Goal: Task Accomplishment & Management: Manage account settings

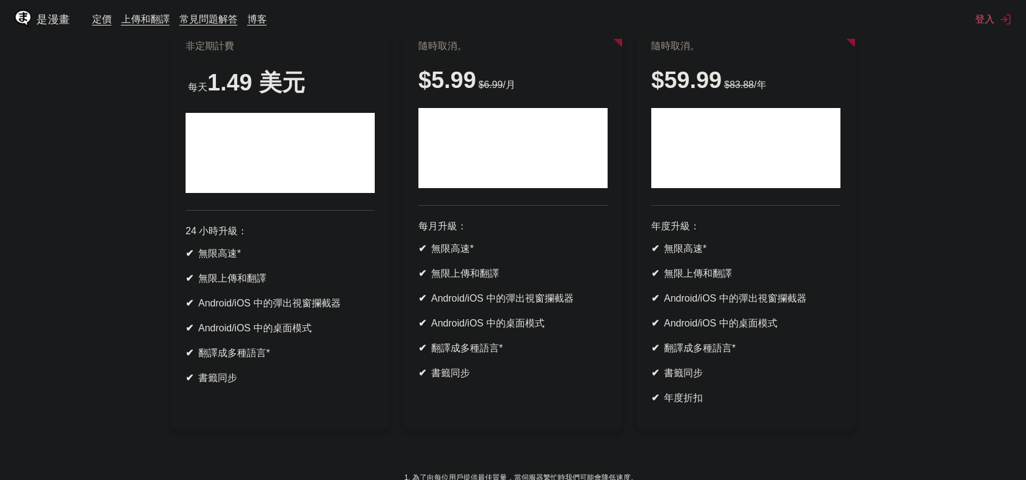
scroll to position [186, 0]
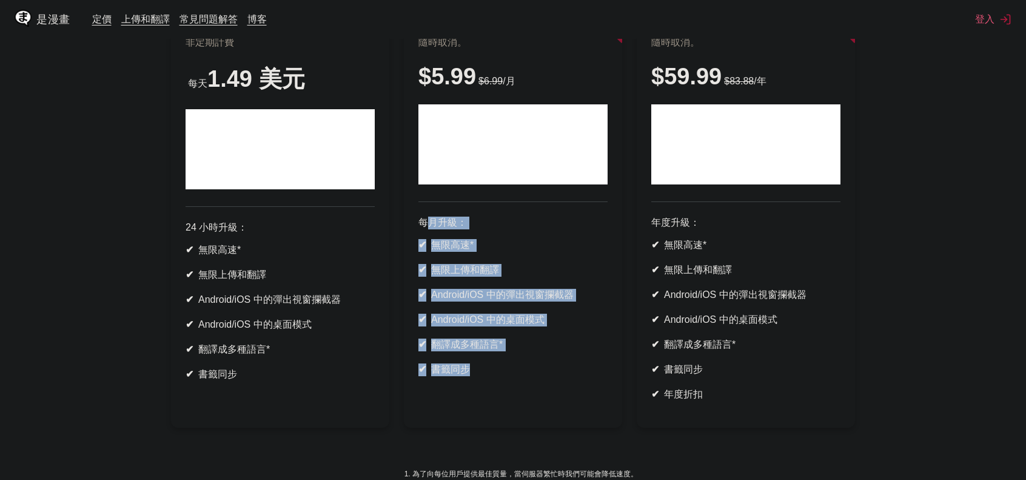
drag, startPoint x: 471, startPoint y: 385, endPoint x: 432, endPoint y: 241, distance: 149.1
click at [432, 241] on article "- 14 % 限時 按月付款 隨時取消。 $5.99 $6.99 /月 每月升級： ✔ 無限高速* ✔ 無限上傳和翻譯 ✔ Android/iOS 中的彈出視…" at bounding box center [513, 204] width 218 height 445
click at [440, 376] on ul "✔ 無限高速* ✔ 無限上傳和翻譯 ✔ Android/iOS 中的彈出視窗攔截器 ✔ Android/iOS 中的桌面模式 ✔ 翻譯成多種語言* ✔ 書籤同步" at bounding box center [513, 307] width 189 height 137
drag, startPoint x: 465, startPoint y: 404, endPoint x: 409, endPoint y: 226, distance: 186.3
click at [409, 226] on article "- 14 % 限時 按月付款 隨時取消。 $5.99 $6.99 /月 每月升級： ✔ 無限高速* ✔ 無限上傳和翻譯 ✔ Android/iOS 中的彈出視…" at bounding box center [513, 204] width 218 height 445
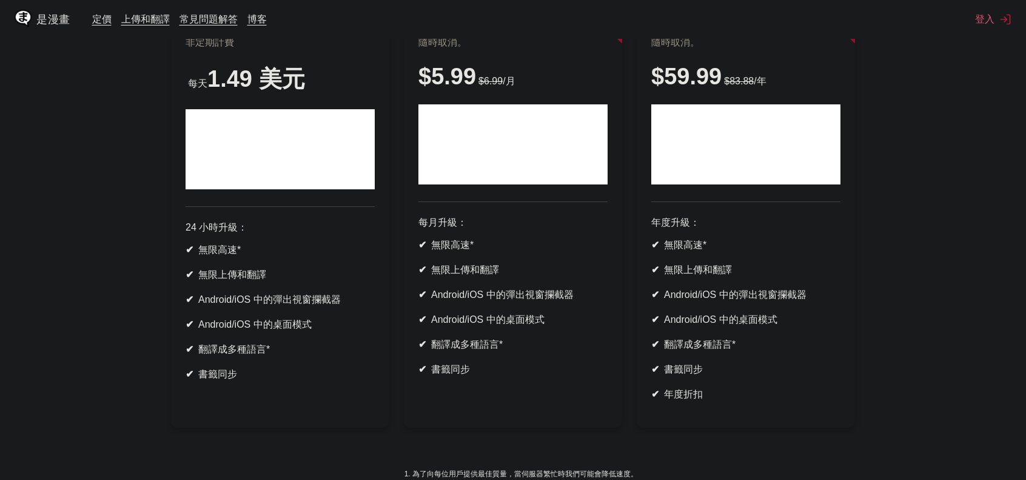
click at [468, 375] on ul "✔ 無限高速* ✔ 無限上傳和翻譯 ✔ Android/iOS 中的彈出視窗攔截器 ✔ Android/iOS 中的桌面模式 ✔ 翻譯成多種語言* ✔ 書籤同步" at bounding box center [513, 307] width 189 height 137
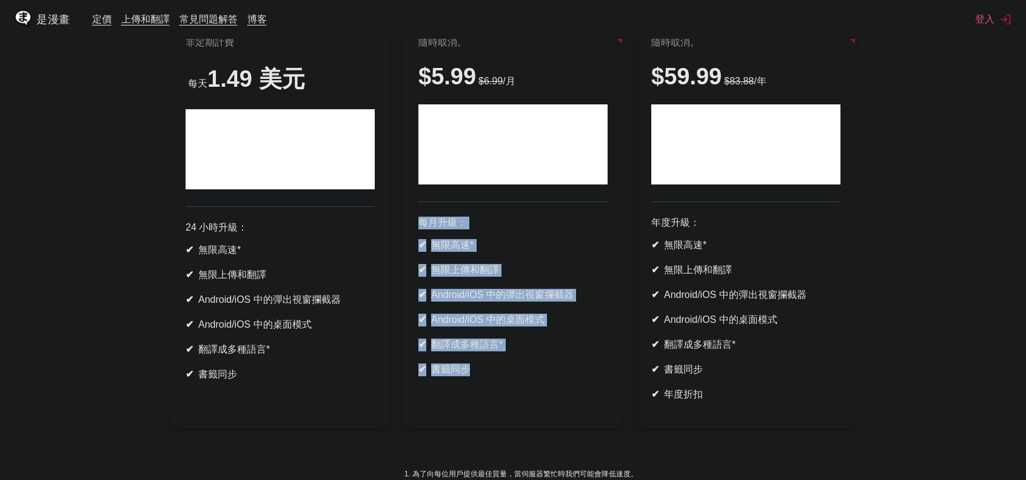
drag, startPoint x: 469, startPoint y: 396, endPoint x: 409, endPoint y: 234, distance: 172.7
click at [409, 234] on article "- 14 % 限時 按月付款 隨時取消。 $5.99 $6.99 /月 每月升級： ✔ 無限高速* ✔ 無限上傳和翻譯 ✔ Android/iOS 中的彈出視…" at bounding box center [513, 204] width 218 height 445
click at [472, 406] on article "- 14 % 限時 按月付款 隨時取消。 $5.99 $6.99 /月 每月升級： ✔ 無限高速* ✔ 無限上傳和翻譯 ✔ Android/iOS 中的彈出視…" at bounding box center [513, 204] width 218 height 445
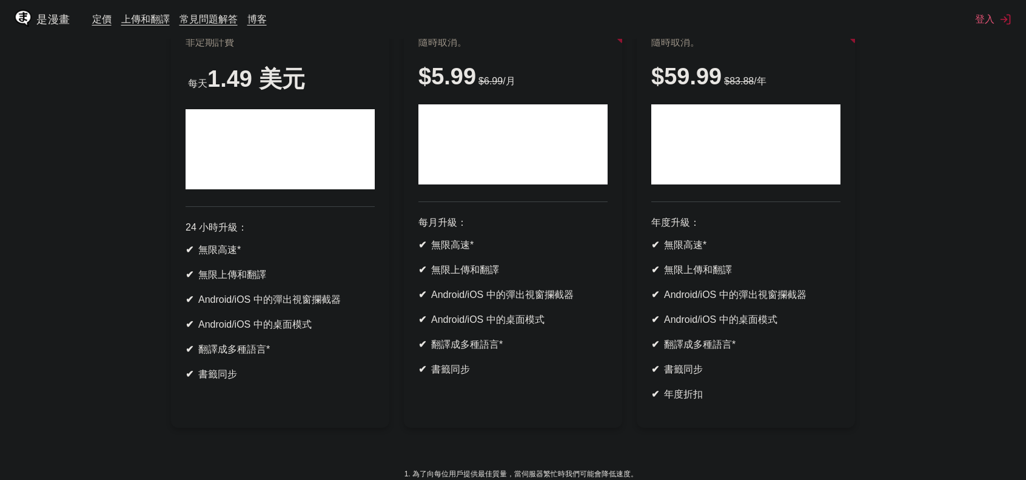
click at [469, 376] on li "✔ 書籤同步" at bounding box center [513, 369] width 189 height 13
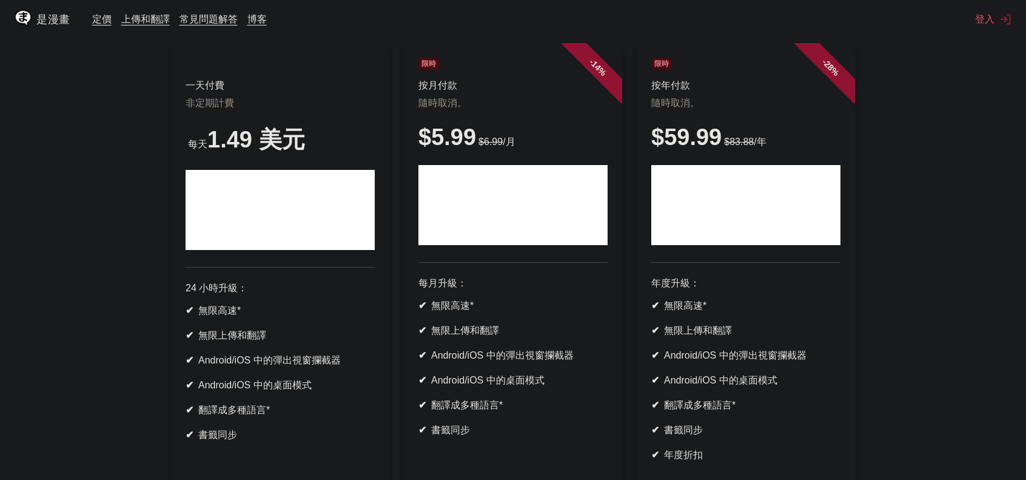
scroll to position [123, 0]
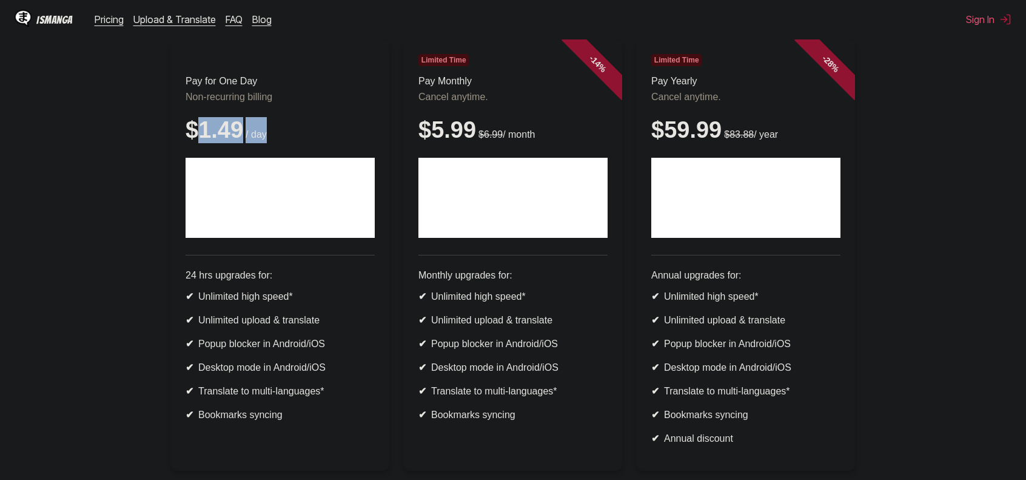
drag, startPoint x: 197, startPoint y: 139, endPoint x: 423, endPoint y: 139, distance: 226.2
click at [416, 138] on ul "Pay for One Day Non-recurring billing $1.49 / day 24 hrs upgrades for: ✔ Unlimi…" at bounding box center [513, 262] width 1007 height 446
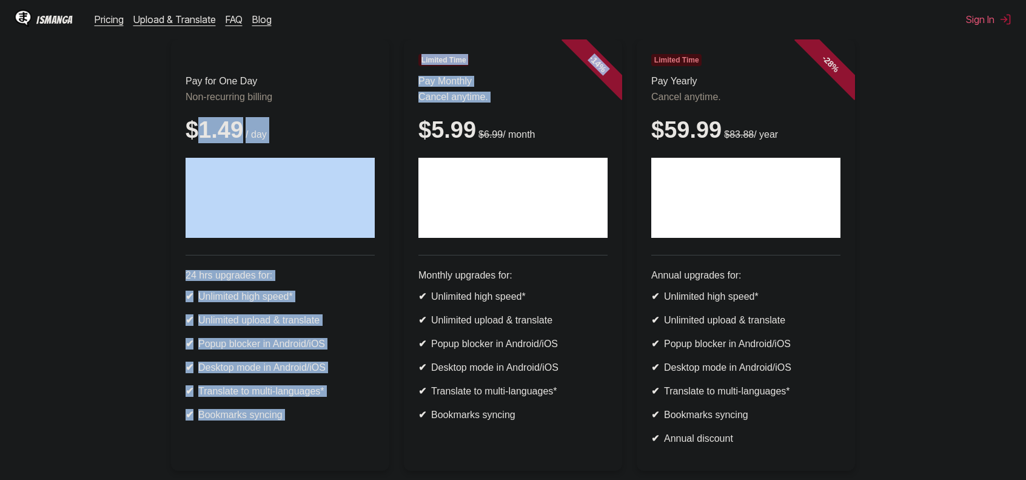
click at [374, 139] on div "$1.49 / day" at bounding box center [280, 130] width 189 height 26
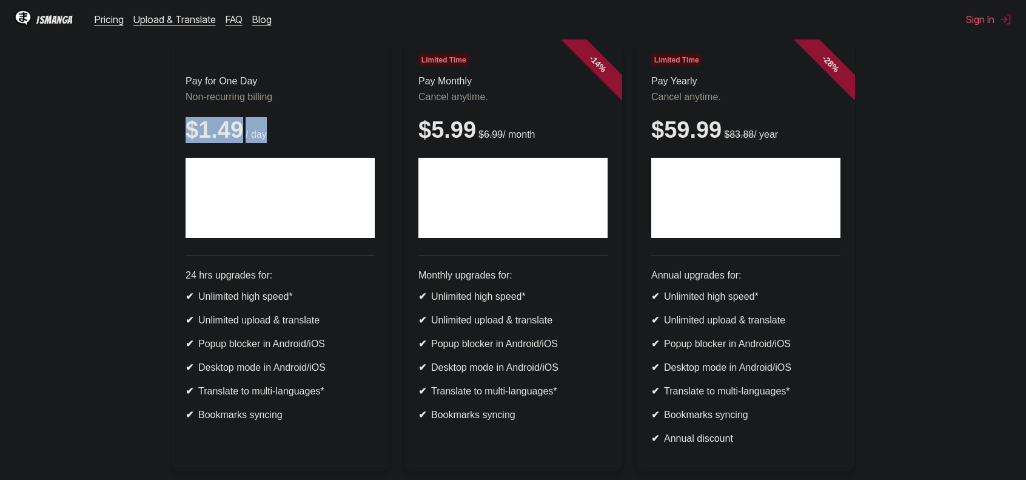
drag, startPoint x: 267, startPoint y: 107, endPoint x: 292, endPoint y: 163, distance: 61.3
click at [284, 166] on header "Pay for One Day Non-recurring billing $1.49 / day" at bounding box center [280, 154] width 189 height 201
click at [294, 143] on div "$1.49 / day" at bounding box center [280, 130] width 189 height 26
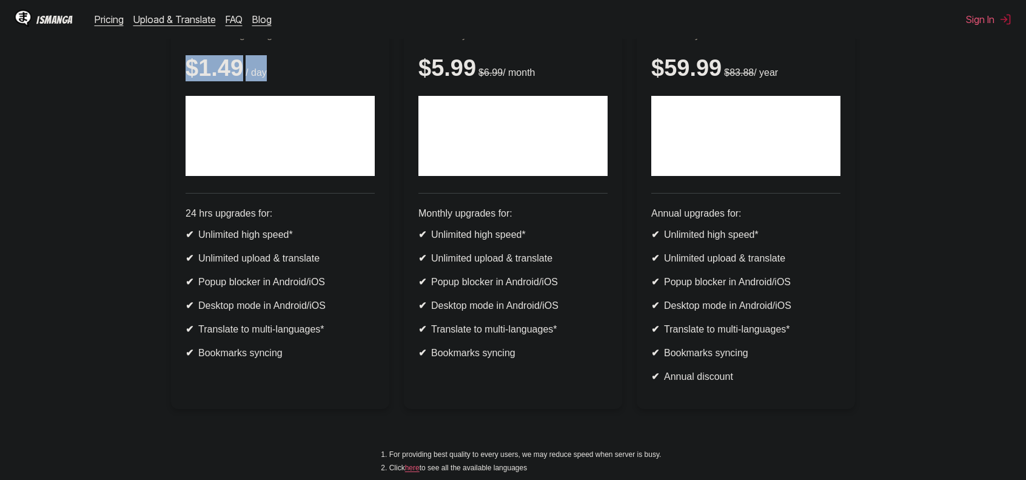
scroll to position [183, 0]
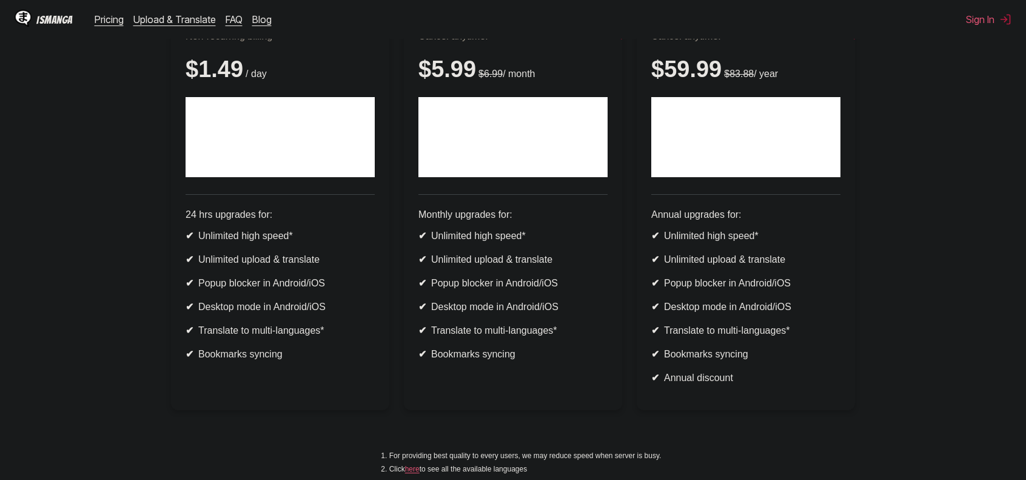
click at [317, 336] on li "✔ Translate to multi-languages*" at bounding box center [280, 331] width 189 height 12
drag, startPoint x: 181, startPoint y: 78, endPoint x: 232, endPoint y: 86, distance: 51.0
click at [232, 86] on article "Pay for One Day Non-recurring billing $1.49 / day 24 hrs upgrades for: ✔ Unlimi…" at bounding box center [280, 194] width 218 height 431
drag, startPoint x: 240, startPoint y: 84, endPoint x: 186, endPoint y: 73, distance: 55.0
click at [186, 73] on div "$1.49 / day" at bounding box center [280, 69] width 189 height 26
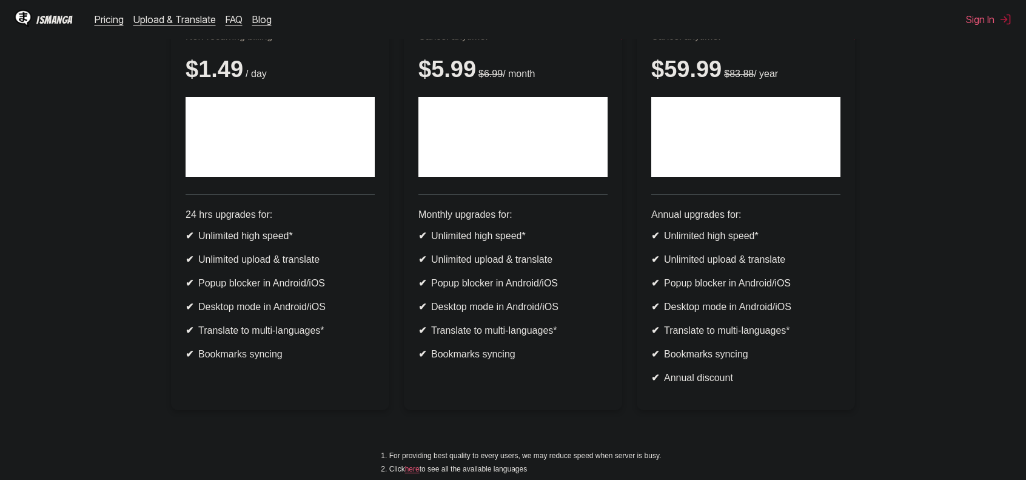
drag, startPoint x: 201, startPoint y: 81, endPoint x: 401, endPoint y: 58, distance: 201.0
click at [414, 54] on article "- 14 % Limited Time Pay Monthly Cancel anytime. $5.99 $6.99 / month Monthly upg…" at bounding box center [513, 194] width 218 height 431
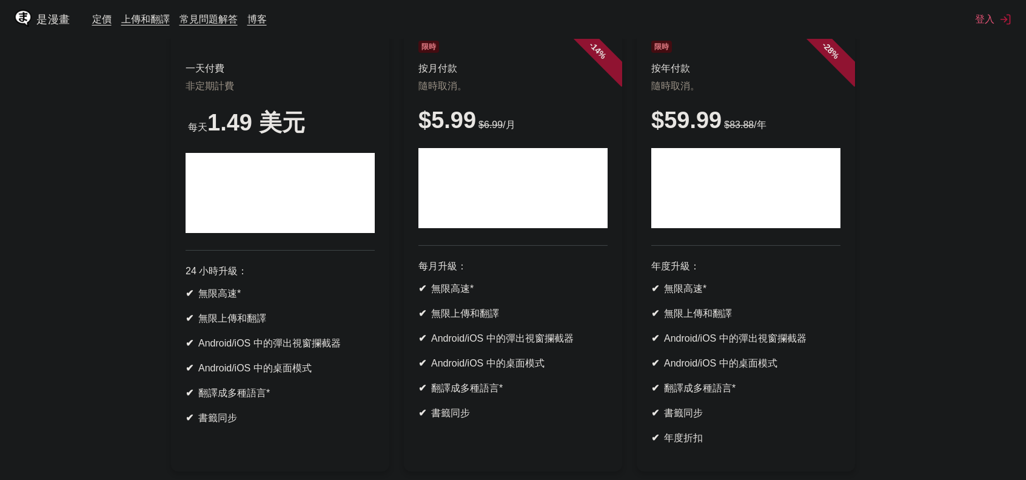
scroll to position [66, 0]
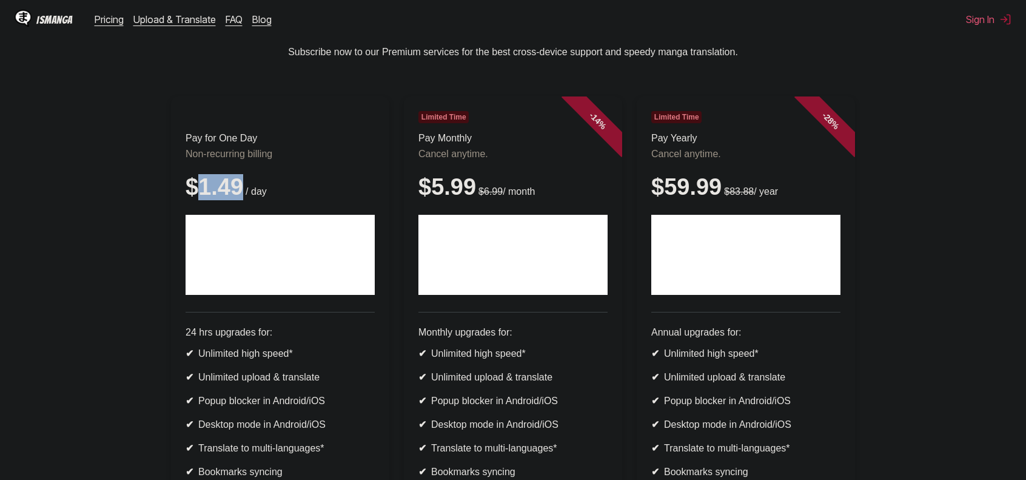
drag, startPoint x: 198, startPoint y: 193, endPoint x: 234, endPoint y: 204, distance: 37.8
click at [240, 200] on div "$1.49 / day" at bounding box center [280, 187] width 189 height 26
click at [994, 19] on button "Sign In" at bounding box center [988, 19] width 45 height 12
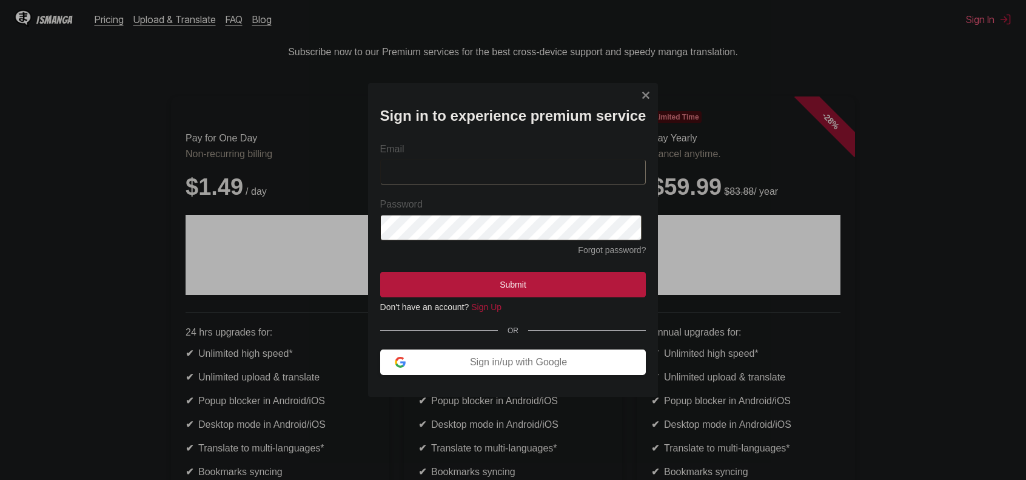
click at [525, 162] on input "Email" at bounding box center [513, 172] width 266 height 25
click at [403, 375] on button "Sign in/up with Google" at bounding box center [513, 361] width 266 height 25
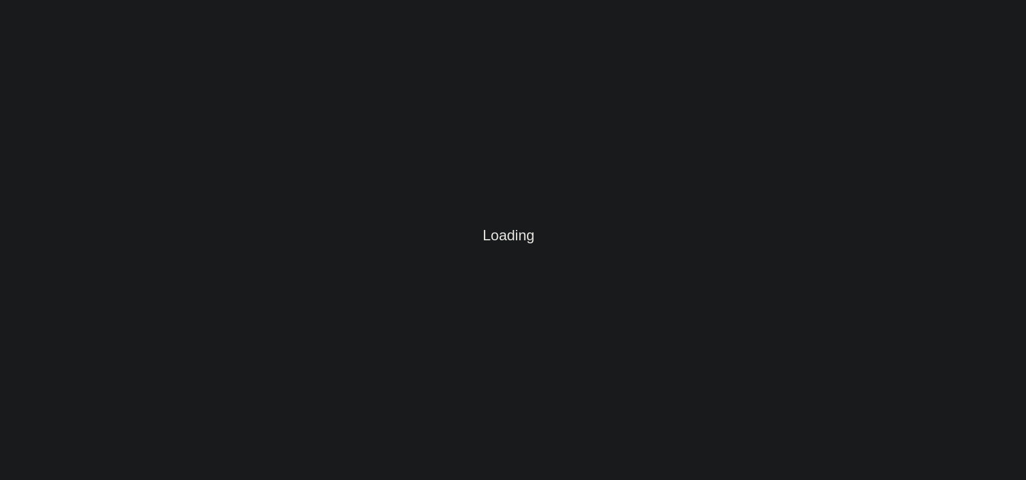
scroll to position [0, 0]
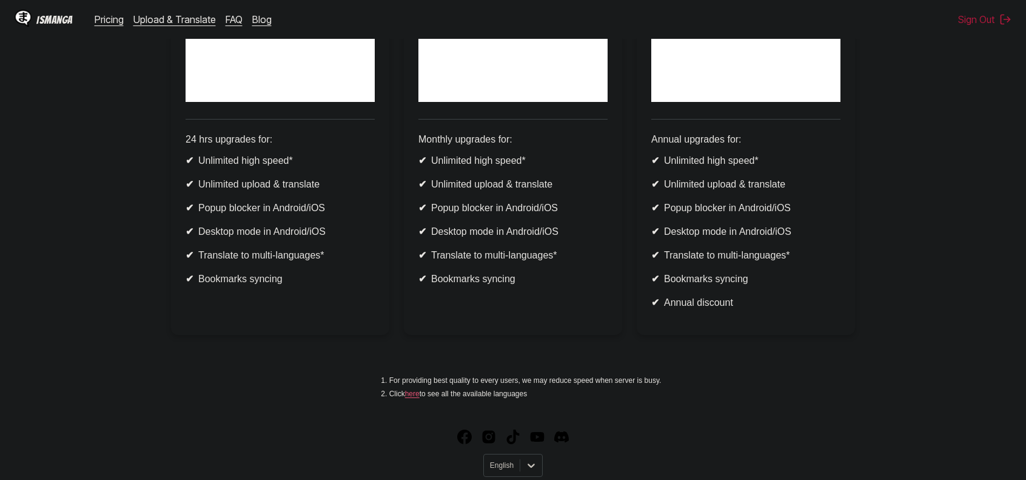
scroll to position [264, 0]
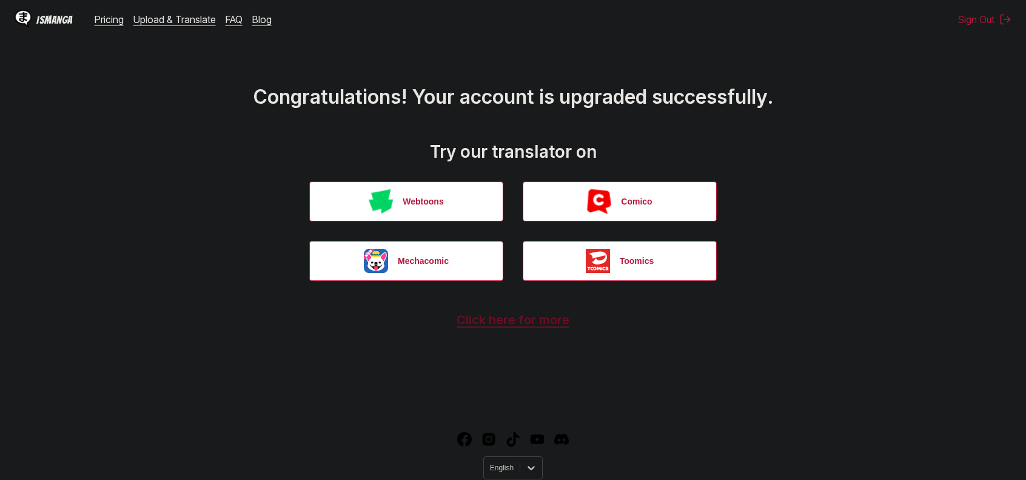
click at [502, 315] on link "Click here for more" at bounding box center [513, 319] width 113 height 15
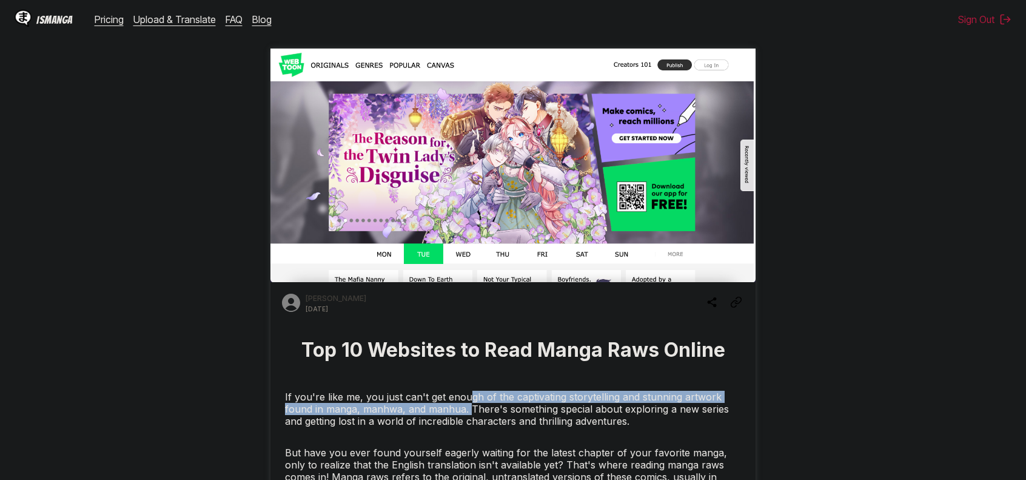
drag, startPoint x: 553, startPoint y: 206, endPoint x: 468, endPoint y: 402, distance: 214.1
click at [471, 403] on p "If you're like me, you just can't get enough of the captivating storytelling an…" at bounding box center [513, 409] width 456 height 36
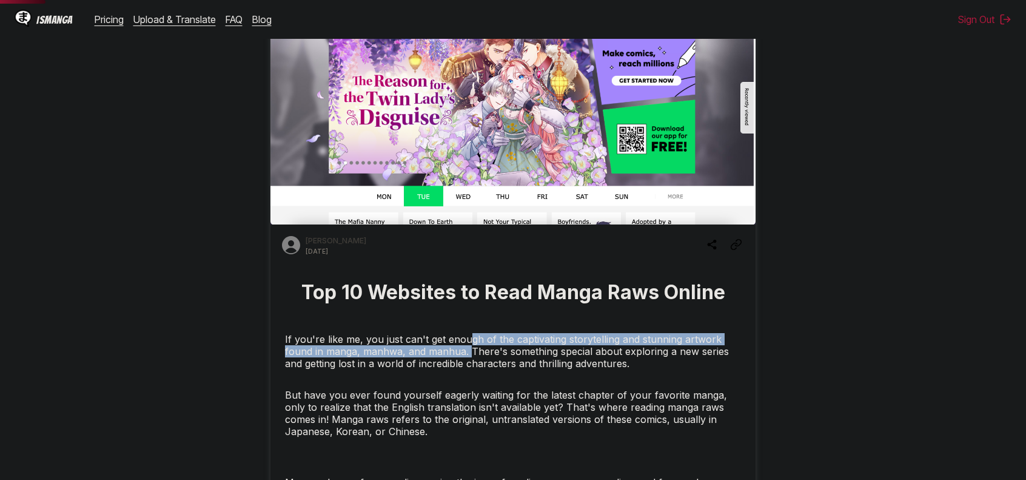
scroll to position [243, 0]
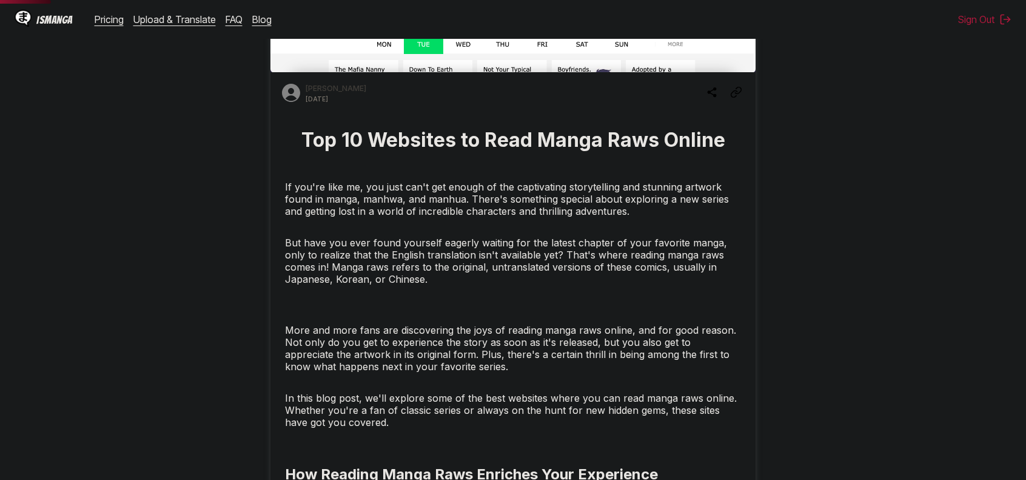
scroll to position [182, 0]
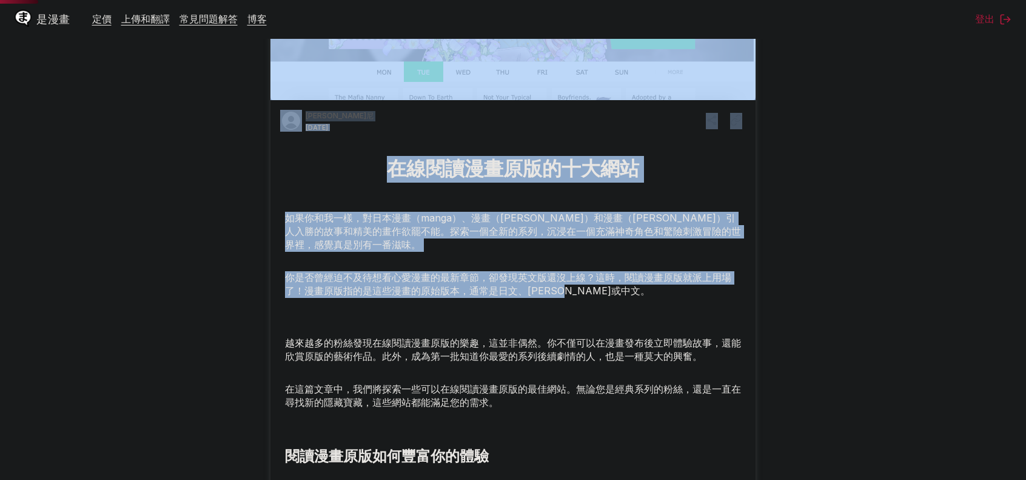
drag, startPoint x: 485, startPoint y: 255, endPoint x: 660, endPoint y: 299, distance: 180.1
drag, startPoint x: 657, startPoint y: 306, endPoint x: 263, endPoint y: 201, distance: 408.7
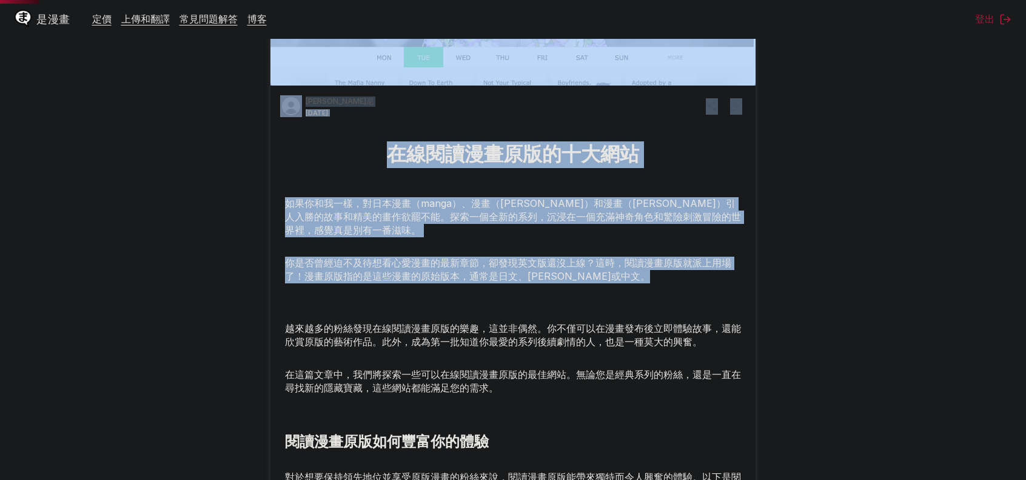
scroll to position [364, 0]
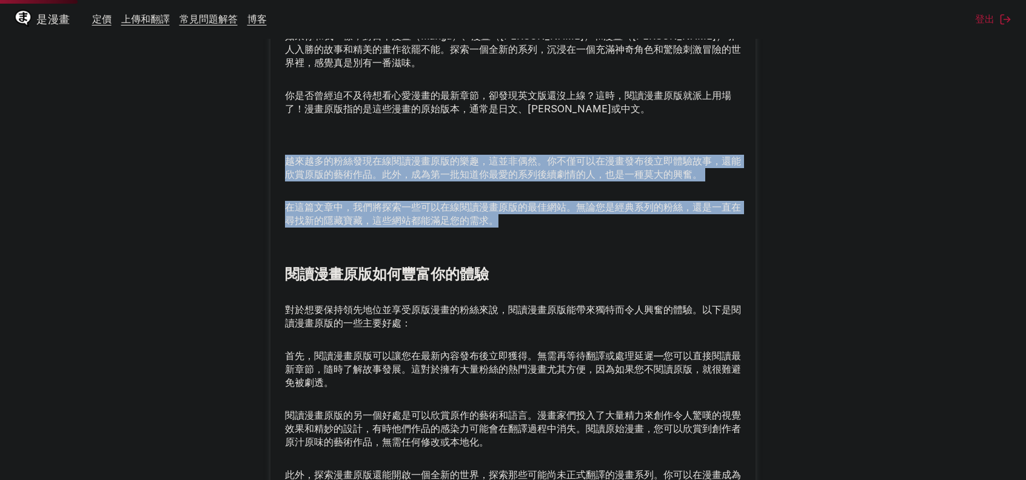
drag, startPoint x: 510, startPoint y: 257, endPoint x: 289, endPoint y: 161, distance: 241.0
click at [290, 161] on p "越來越多的粉絲發現在線閱讀漫畫原版的樂趣，這並非偶然。你不僅可以在漫畫發布後立即體驗故事，還能欣賞原版的藝術作品。此外，成為第一批知道你最愛的系列後續劇情的人…" at bounding box center [513, 168] width 456 height 27
drag, startPoint x: 290, startPoint y: 161, endPoint x: 541, endPoint y: 242, distance: 263.7
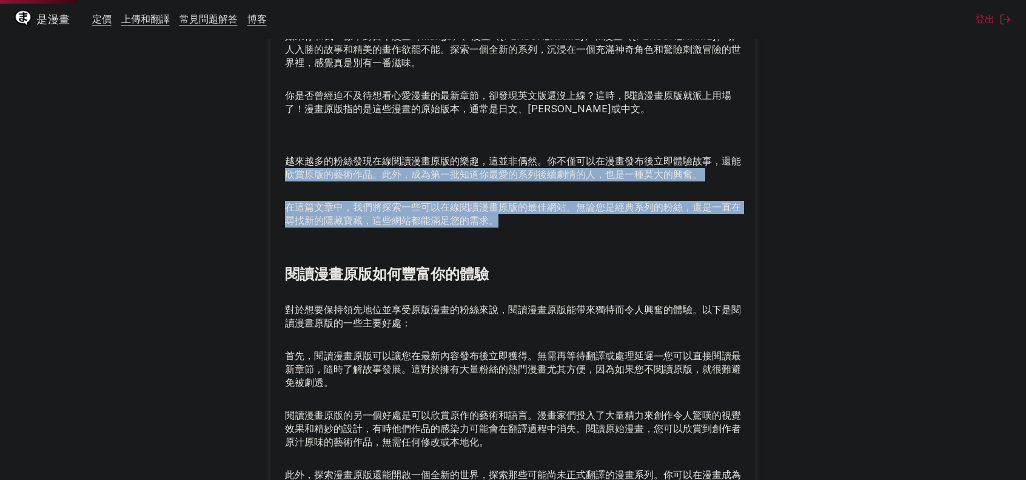
drag, startPoint x: 519, startPoint y: 234, endPoint x: 266, endPoint y: 181, distance: 258.4
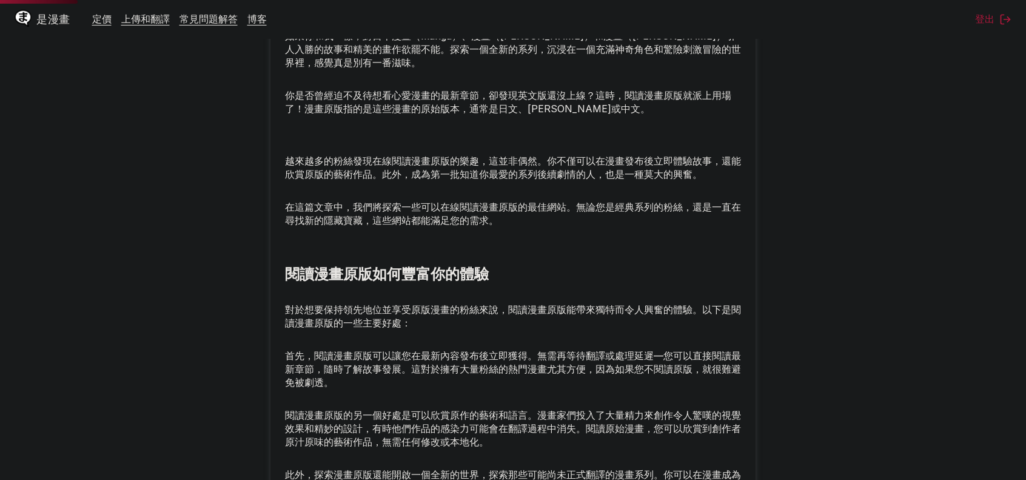
click at [298, 320] on font "對於想要保持領先地位並享受原版漫畫的粉絲來說，閱讀漫畫原版能帶來獨特而令人興奮的體驗。以下是閱讀漫畫原版的一些主要好處：" at bounding box center [513, 315] width 456 height 25
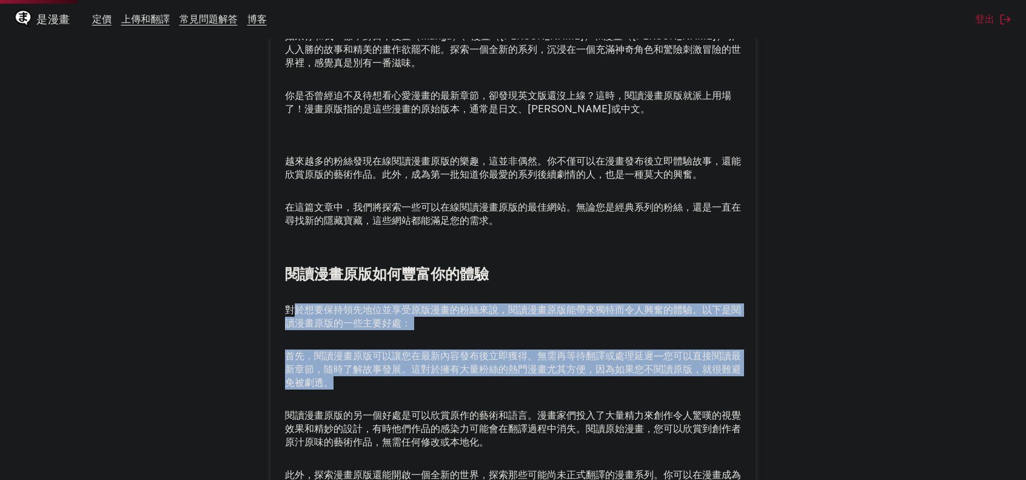
drag, startPoint x: 291, startPoint y: 314, endPoint x: 499, endPoint y: 396, distance: 223.2
click at [499, 389] on p "首先，閱讀漫畫原版可以讓您在最新內容發布後立即獲得。無需再等待翻譯或處理延遲—您可以直接閱讀最新章節，隨時了解故事發展。這對於擁有大量粉絲的熱門漫畫尤其方便，…" at bounding box center [513, 369] width 456 height 40
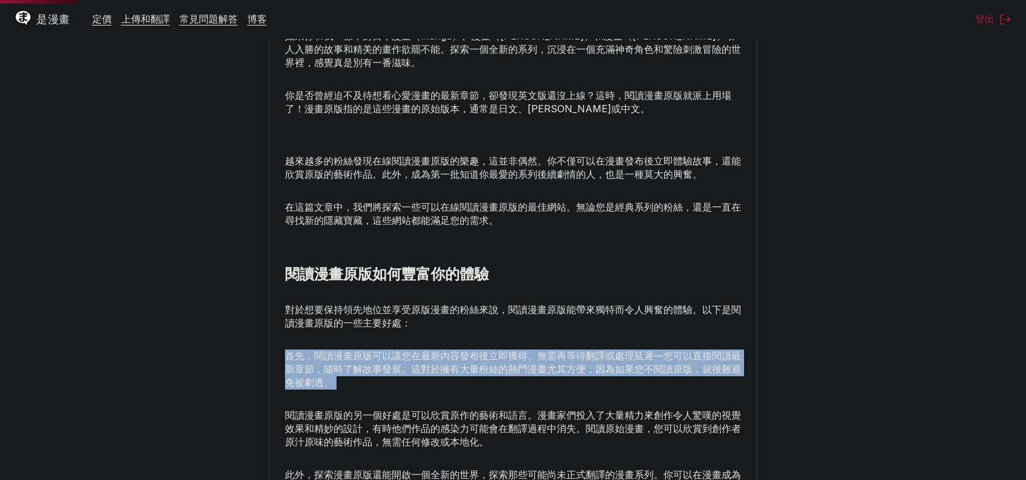
drag, startPoint x: 499, startPoint y: 396, endPoint x: 288, endPoint y: 353, distance: 215.4
drag, startPoint x: 288, startPoint y: 353, endPoint x: 368, endPoint y: 403, distance: 94.6
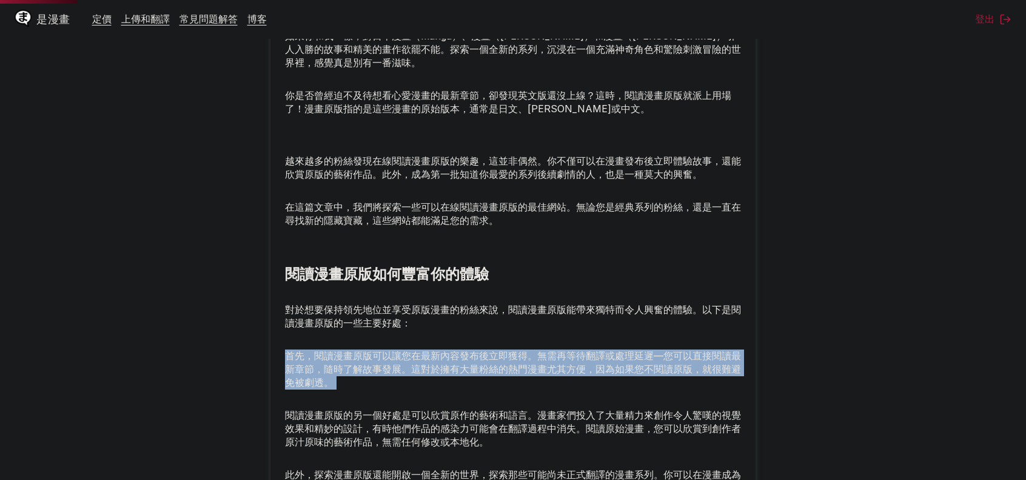
click at [368, 389] on p "首先，閱讀漫畫原版可以讓您在最新內容發布後立即獲得。無需再等待翻譯或處理延遲—您可以直接閱讀最新章節，隨時了解故事發展。這對於擁有大量粉絲的熱門漫畫尤其方便，…" at bounding box center [513, 369] width 456 height 40
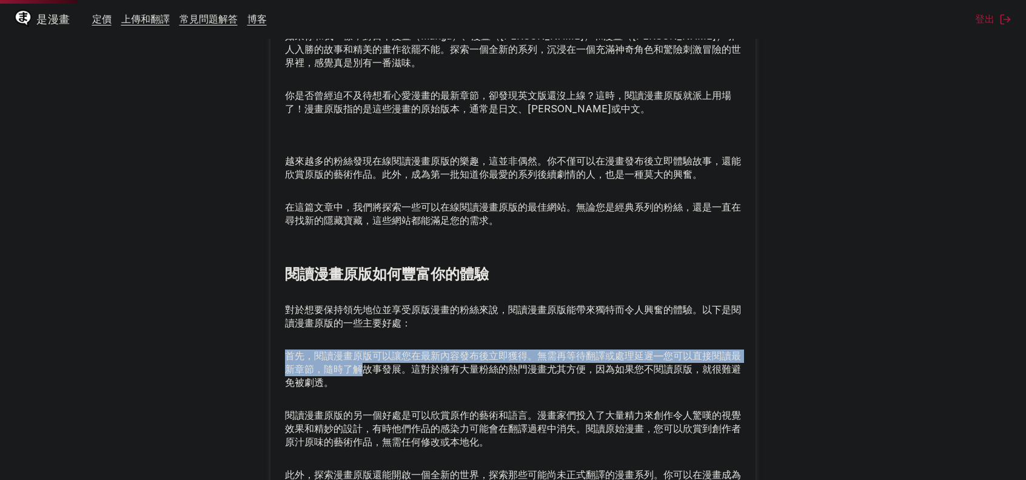
drag, startPoint x: 357, startPoint y: 384, endPoint x: 348, endPoint y: 378, distance: 10.4
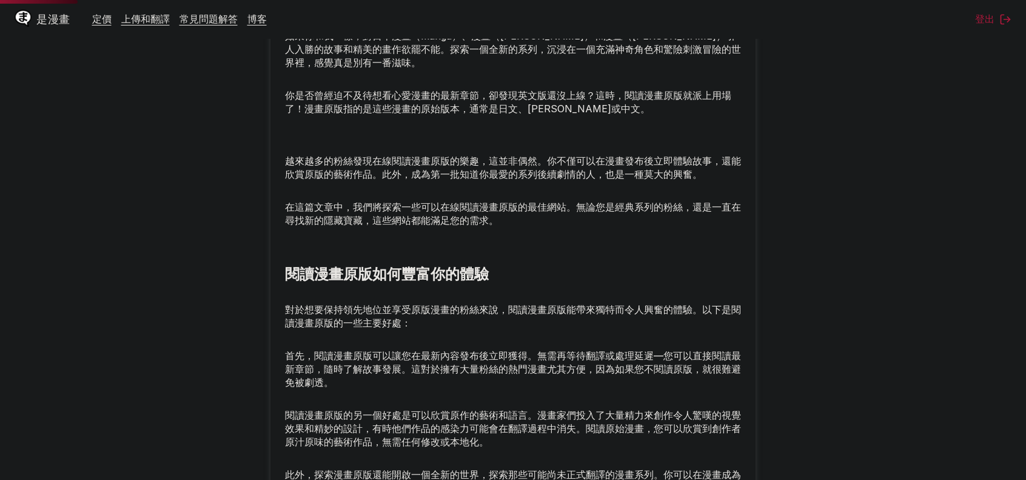
click at [378, 386] on font "首先，閱讀漫畫原版可以讓您在最新內容發布後立即獲得。無需再等待翻譯或處理延遲—您可以直接閱讀最新章節，隨時了解故事發展。這對於擁有大量粉絲的熱門漫畫尤其方便，…" at bounding box center [513, 368] width 456 height 39
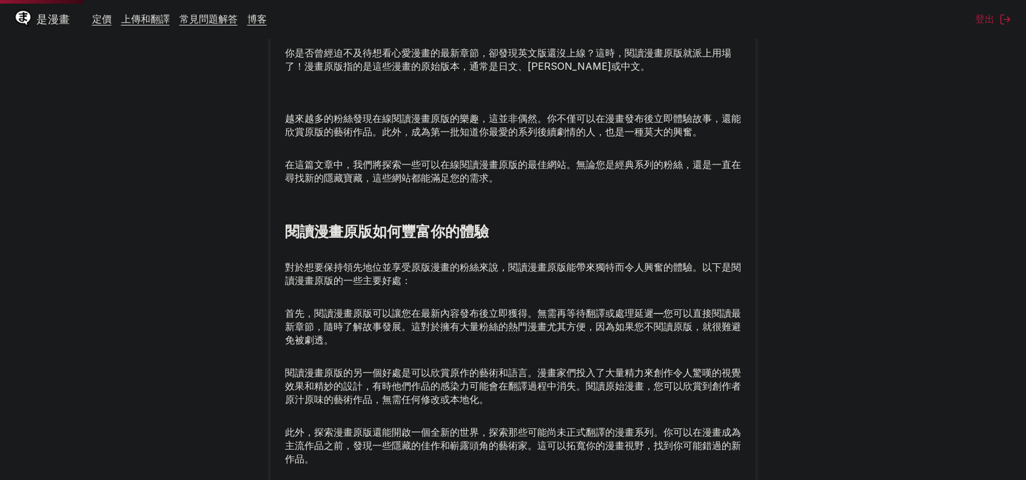
scroll to position [425, 0]
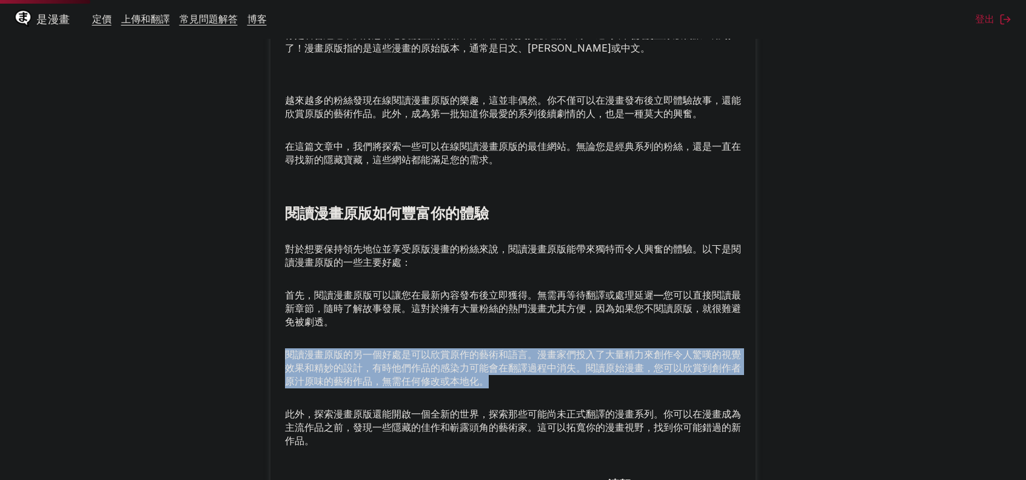
drag, startPoint x: 271, startPoint y: 376, endPoint x: 537, endPoint y: 406, distance: 267.9
drag, startPoint x: 502, startPoint y: 393, endPoint x: 269, endPoint y: 368, distance: 233.6
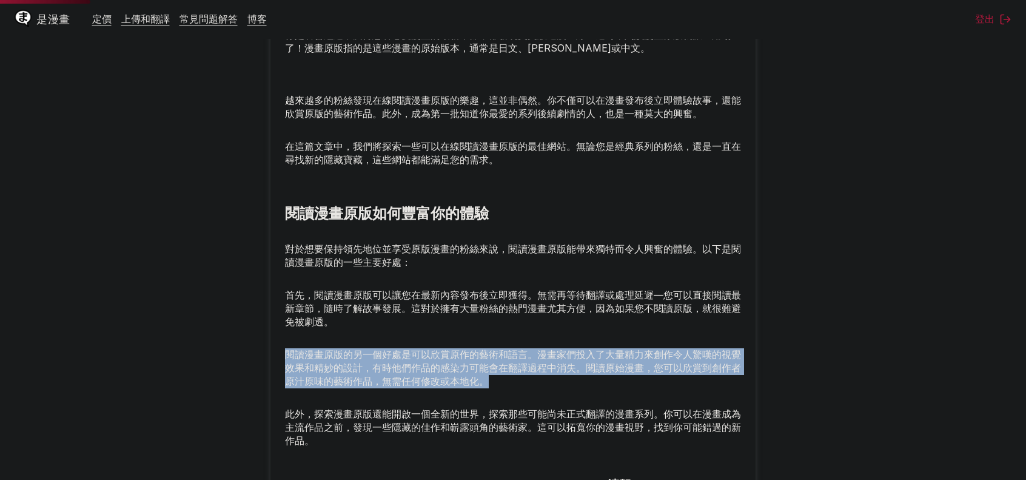
drag, startPoint x: 511, startPoint y: 404, endPoint x: 281, endPoint y: 374, distance: 231.8
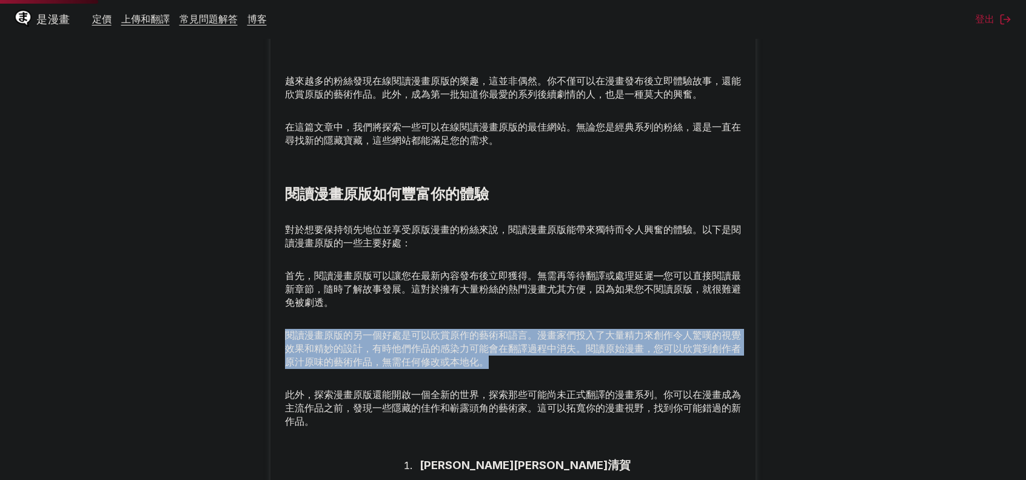
scroll to position [485, 0]
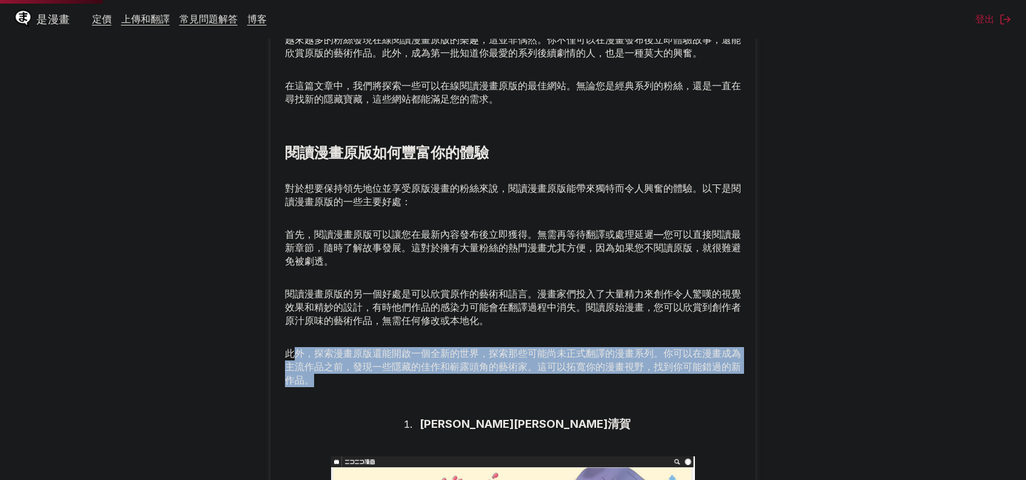
drag, startPoint x: 395, startPoint y: 382, endPoint x: 513, endPoint y: 410, distance: 120.9
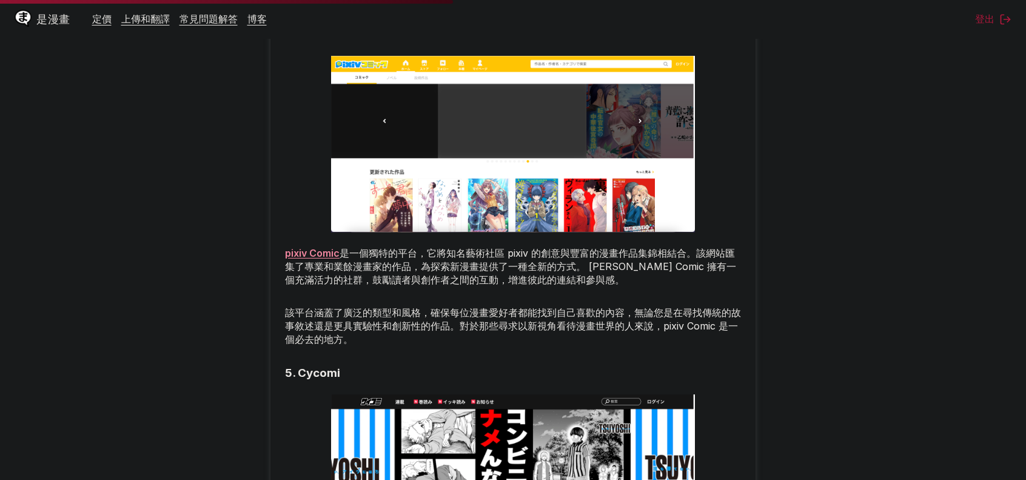
scroll to position [2184, 0]
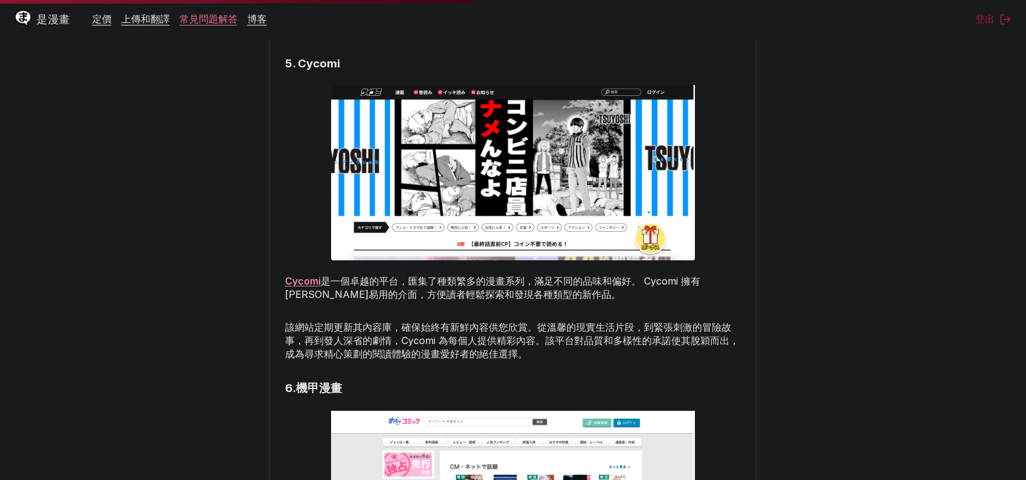
click at [192, 19] on font "常見問題解答" at bounding box center [209, 19] width 58 height 12
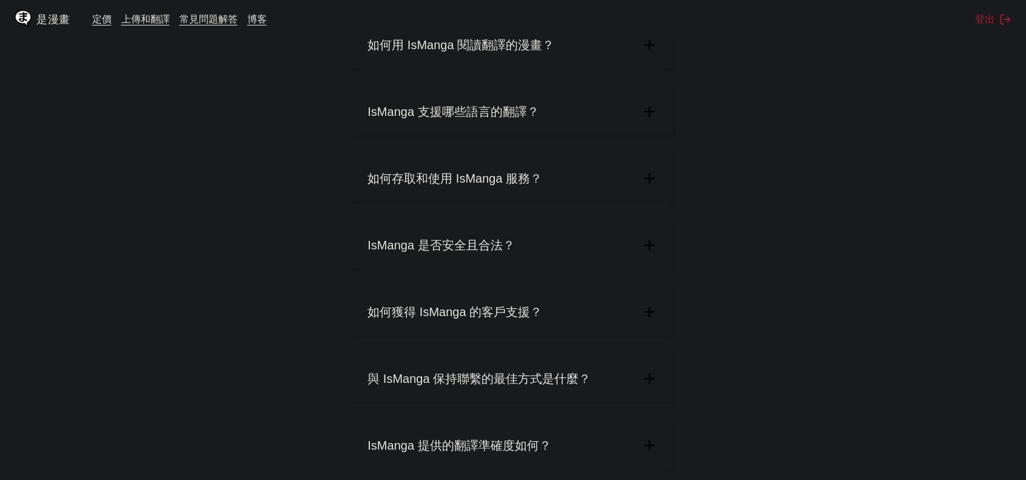
scroll to position [182, 0]
click at [514, 235] on summary "IsManga 是否安全且合法？" at bounding box center [513, 244] width 320 height 47
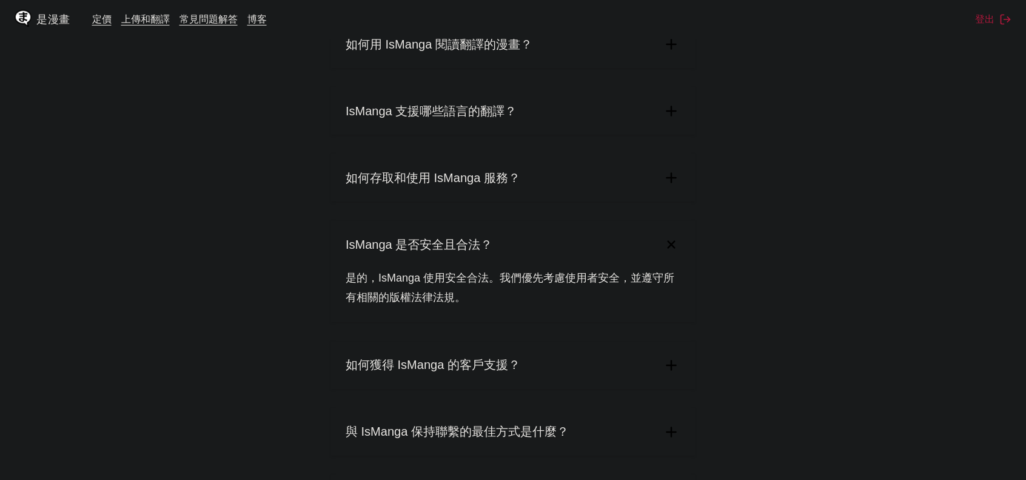
click at [548, 179] on summary "如何存取和使用 IsManga 服務？" at bounding box center [513, 177] width 364 height 47
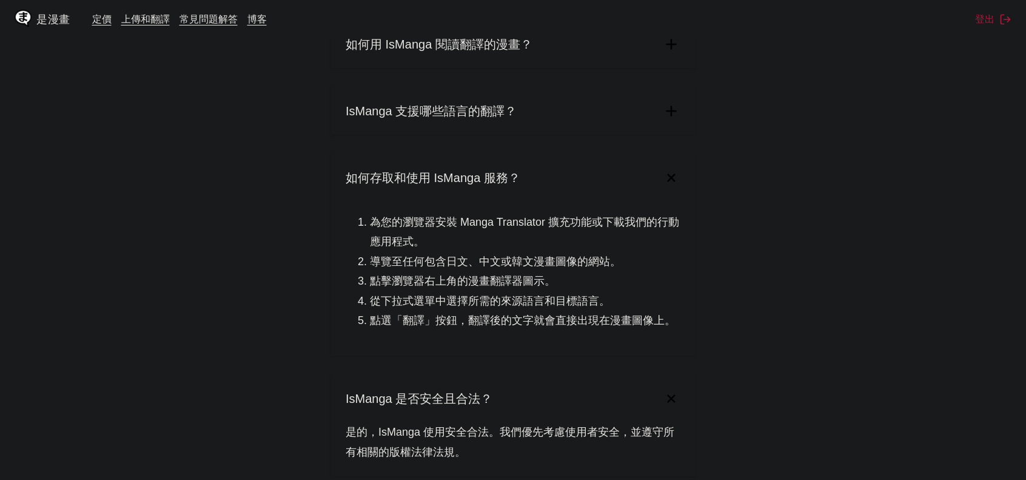
click at [559, 129] on summary "IsManga 支援哪些語言的翻譯？" at bounding box center [513, 110] width 364 height 47
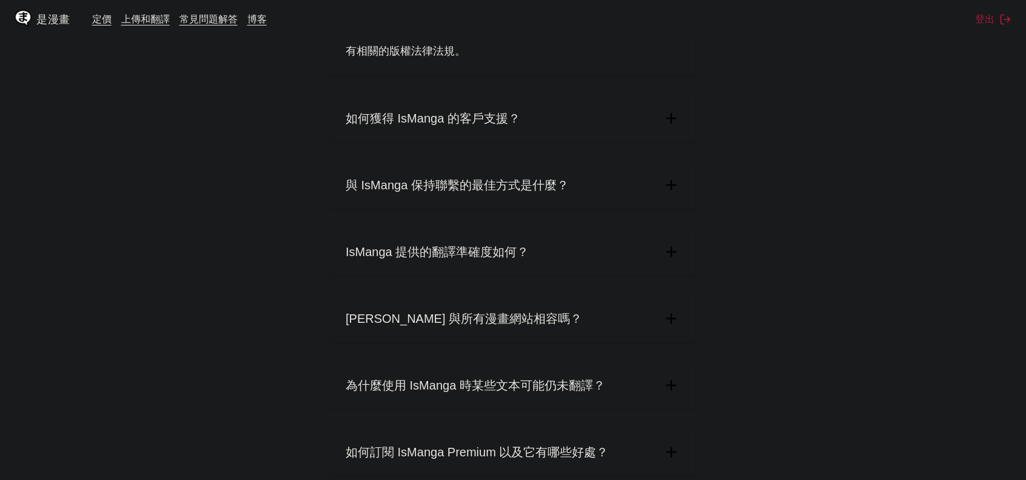
scroll to position [667, 0]
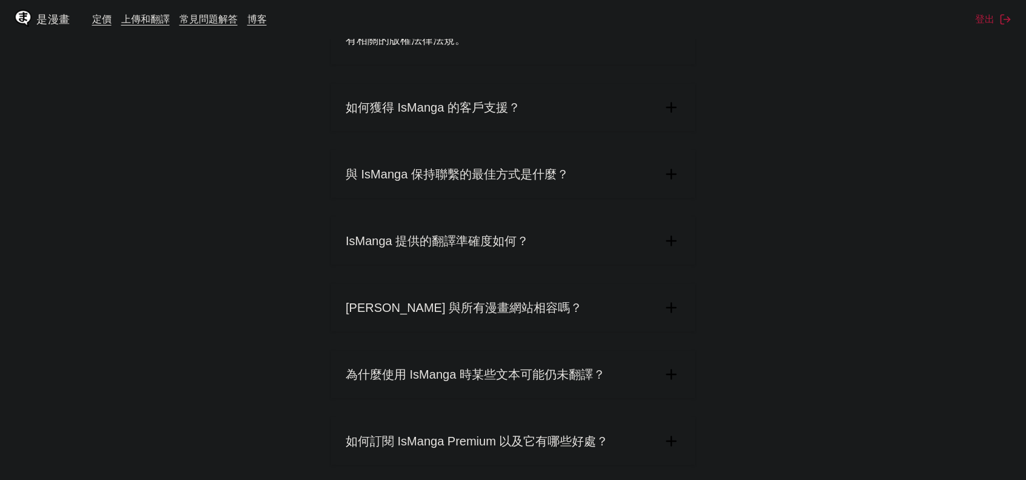
click at [531, 262] on summary "IsManga 提供的翻譯準確度如何？" at bounding box center [513, 240] width 364 height 47
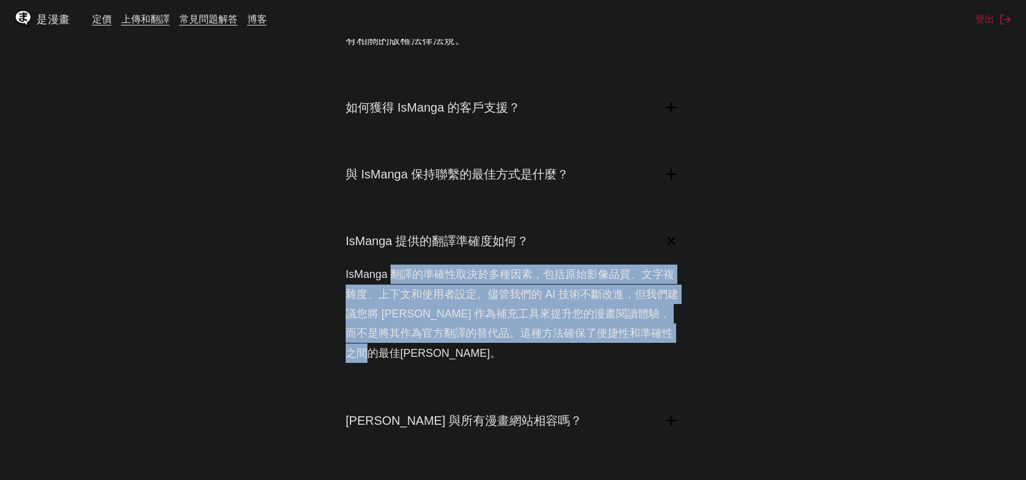
drag, startPoint x: 574, startPoint y: 337, endPoint x: 634, endPoint y: 348, distance: 61.6
click at [634, 348] on div "IsManga 翻譯的準確性取決於多種因素，包括原始影像品質、文字複雜度、上下文和使用者設定。儘管我們的 AI 技術不斷改進，但我們建議您將 IsManga …" at bounding box center [513, 320] width 364 height 113
click at [630, 349] on div "IsManga 翻譯的準確性取決於多種因素，包括原始影像品質、文字複雜度、上下文和使用者設定。儘管我們的 AI 技術不斷改進，但我們建議您將 IsManga …" at bounding box center [513, 320] width 364 height 113
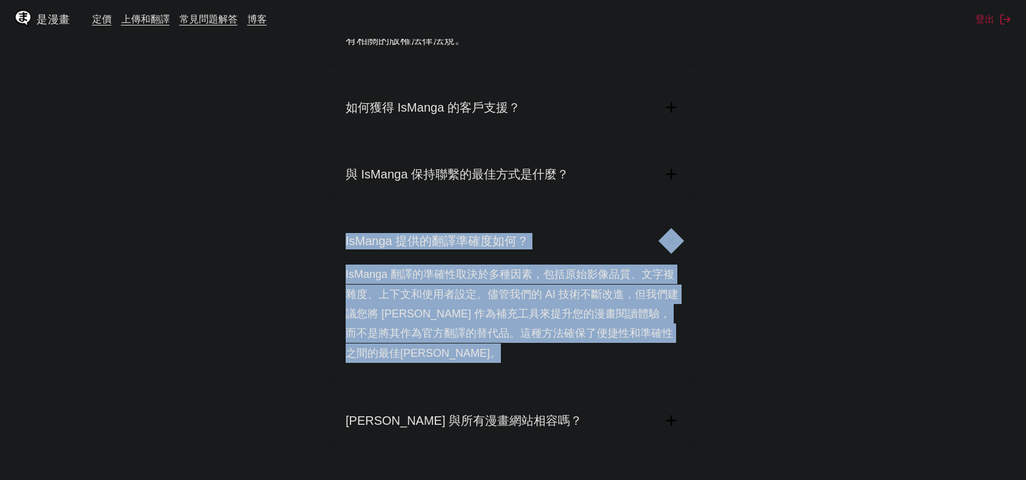
drag, startPoint x: 630, startPoint y: 349, endPoint x: 297, endPoint y: 252, distance: 346.8
click at [297, 252] on main "常見問題 IsManga 是什麼以及它是如何運作的？ IsManga 是一款創新的人工智慧漫畫翻譯服務，可讓您將日文、中文和韓文的漫畫、漫畫和連載漫畫即時翻譯…" at bounding box center [513, 28] width 1026 height 1231
click at [340, 263] on summary "IsManga 提供的翻譯準確度如何？" at bounding box center [513, 240] width 364 height 47
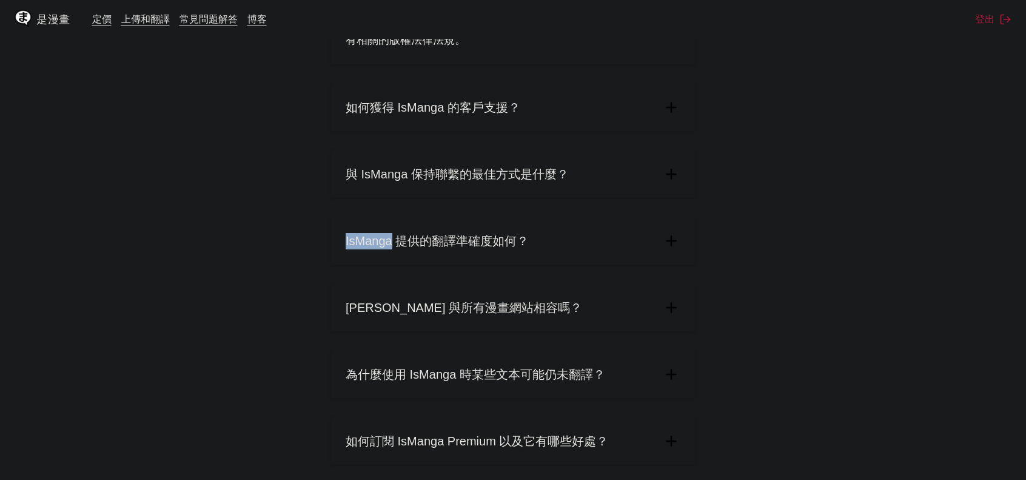
drag, startPoint x: 340, startPoint y: 263, endPoint x: 366, endPoint y: 267, distance: 26.4
click at [366, 267] on div "IsManga 是什麼以及它是如何運作的？ IsManga 是一款創新的人工智慧漫畫翻譯服務，可讓您將日文、中文和韓文的漫畫、漫畫和連載漫畫即時翻譯成 10 …" at bounding box center [513, 0] width 364 height 1063
click at [539, 314] on summary "IsManga 與所有漫畫網站相容嗎？" at bounding box center [513, 307] width 364 height 47
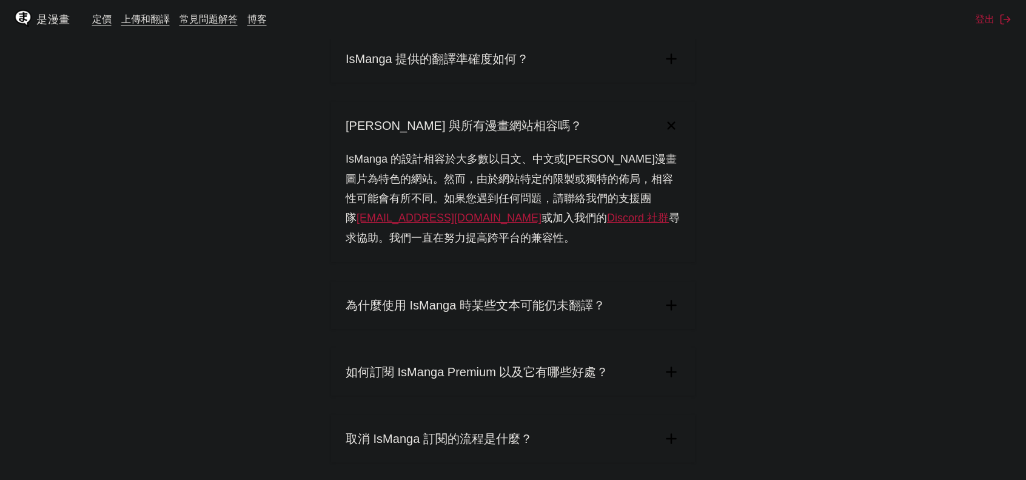
click at [382, 320] on summary "為什麼使用 IsManga 時某些文本可能仍未翻譯？" at bounding box center [513, 304] width 364 height 47
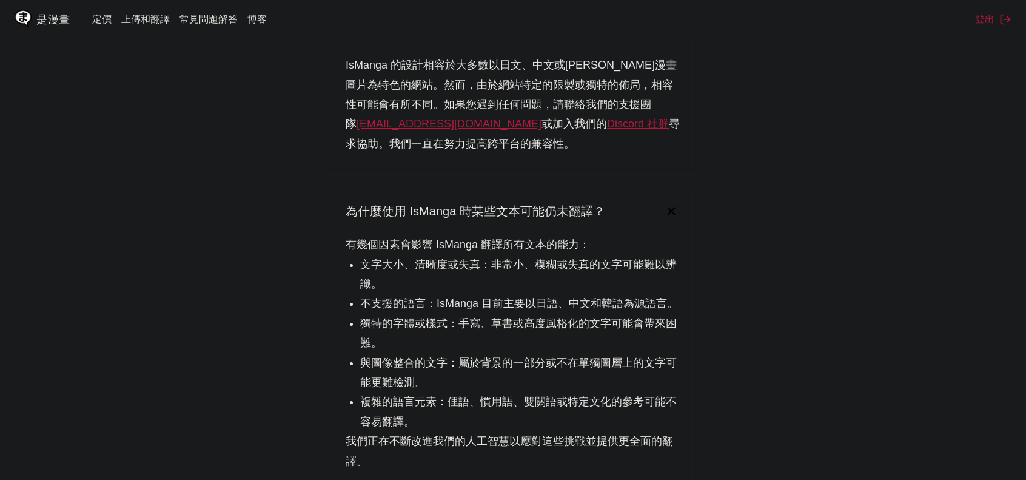
scroll to position [970, 0]
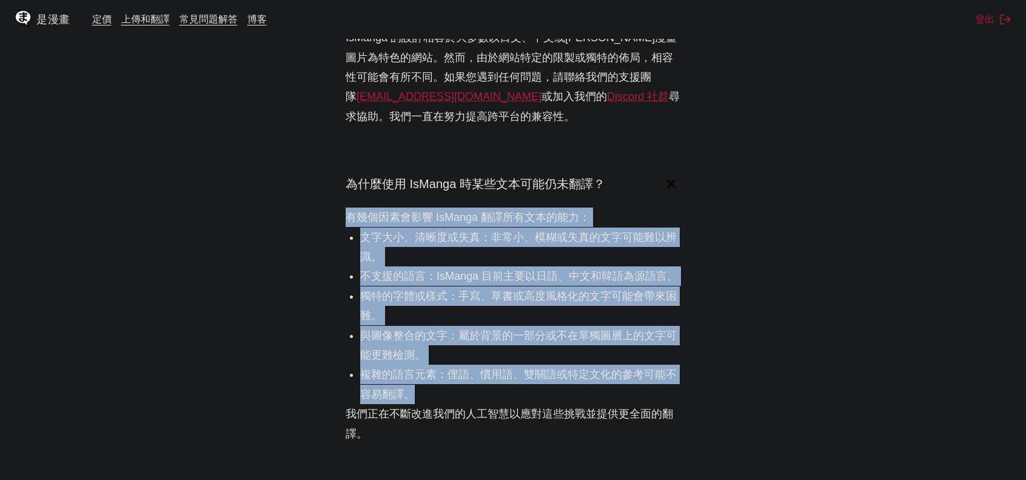
drag, startPoint x: 312, startPoint y: 214, endPoint x: 656, endPoint y: 397, distance: 389.9
click at [656, 391] on li "複雜的語言元素：俚語、慣用語、雙關語或特定文化的參考可能不容易翻譯。" at bounding box center [520, 384] width 320 height 39
drag, startPoint x: 656, startPoint y: 391, endPoint x: 352, endPoint y: 227, distance: 345.5
click at [352, 227] on div "有幾個因素會影響 IsManga 翻譯所有文本的能力： 文字大小、清晰度或失真：非常小、模糊或失真的文字可能難以辨識。 不支援的語言：IsManga 目前主要…" at bounding box center [513, 332] width 364 height 251
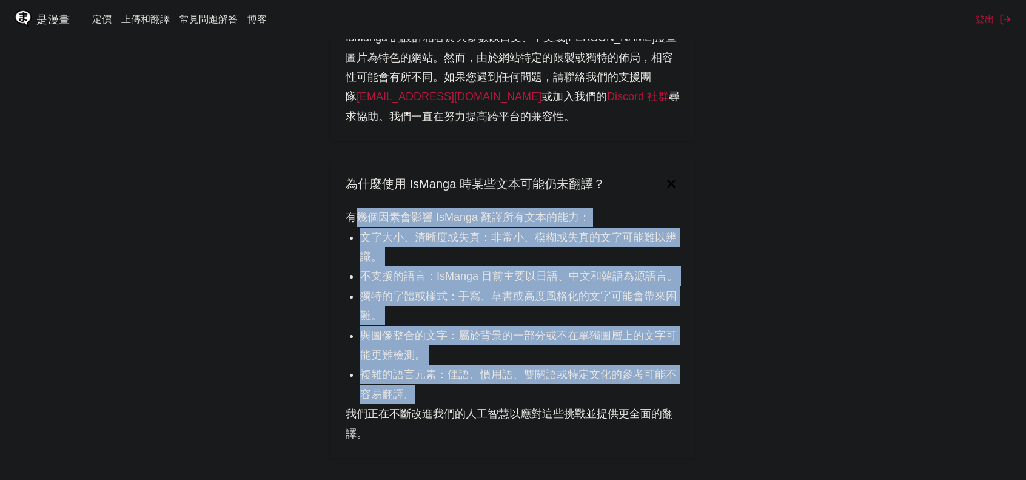
click at [354, 319] on ul "文字大小、清晰度或失真：非常小、模糊或失真的文字可能難以辨識。 不支援的語言：IsManga 目前主要以日語、中文和韓語為源語言。 獨特的字體或樣式：手寫、草…" at bounding box center [513, 315] width 335 height 177
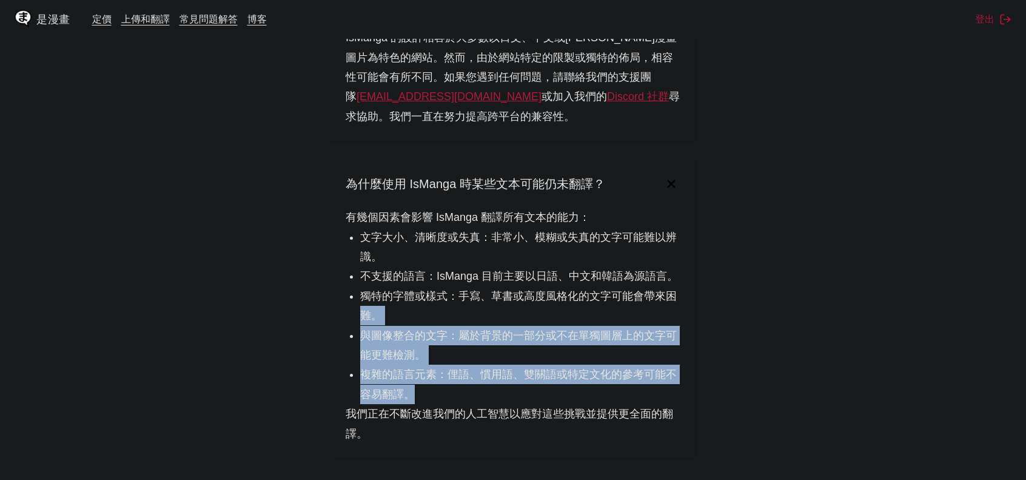
drag, startPoint x: 354, startPoint y: 317, endPoint x: 686, endPoint y: 389, distance: 339.5
click at [686, 389] on div "有幾個因素會影響 IsManga 翻譯所有文本的能力： 文字大小、清晰度或失真：非常小、模糊或失真的文字可能難以辨識。 不支援的語言：IsManga 目前主要…" at bounding box center [513, 332] width 364 height 251
click at [683, 389] on div "有幾個因素會影響 IsManga 翻譯所有文本的能力： 文字大小、清晰度或失真：非常小、模糊或失真的文字可能難以辨識。 不支援的語言：IsManga 目前主要…" at bounding box center [513, 332] width 364 height 251
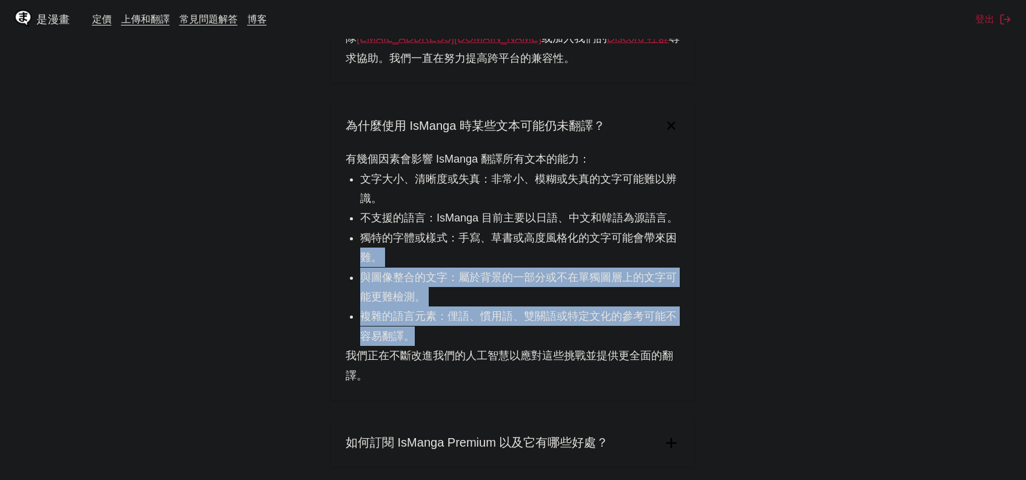
scroll to position [1031, 0]
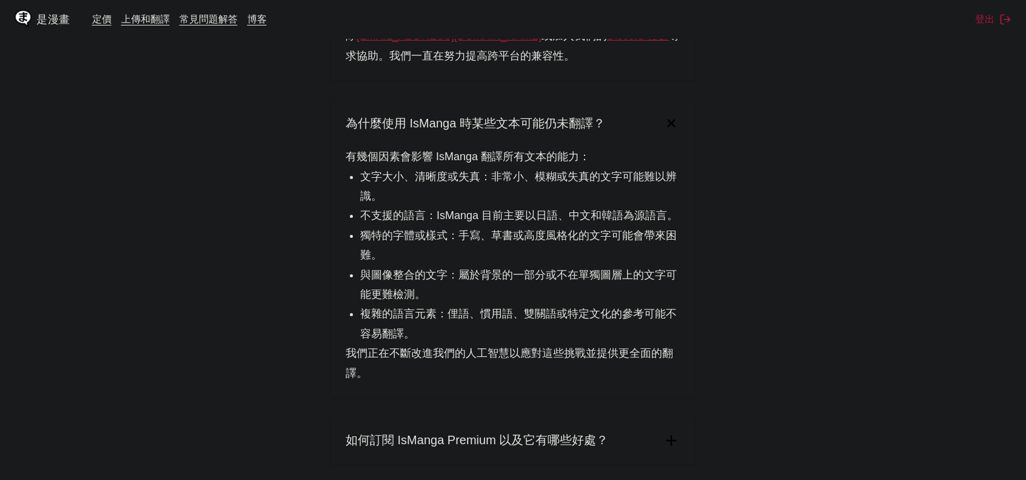
drag, startPoint x: 680, startPoint y: 391, endPoint x: 679, endPoint y: 383, distance: 7.9
click at [679, 383] on div "有幾個因素會影響 IsManga 翻譯所有文本的能力： 文字大小、清晰度或失真：非常小、模糊或失真的文字可能難以辨識。 不支援的語言：IsManga 目前主要…" at bounding box center [513, 272] width 364 height 251
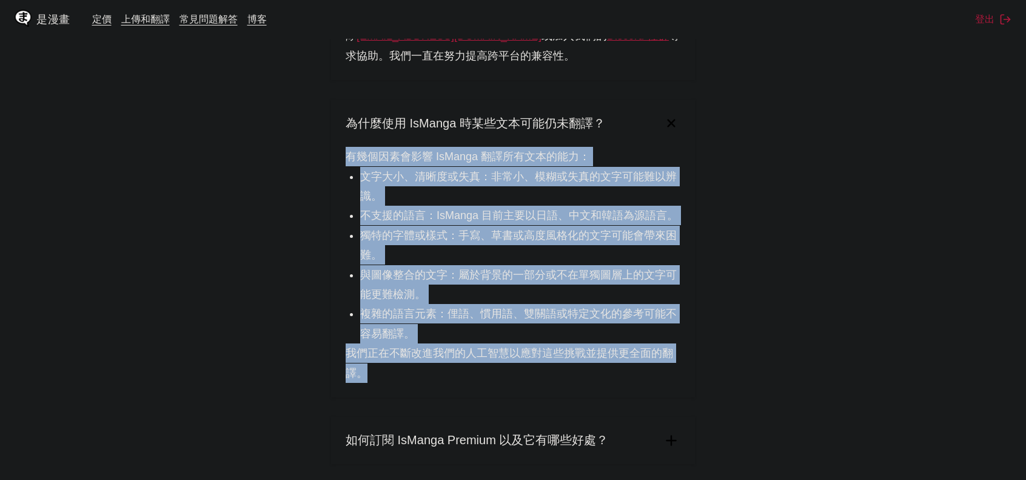
drag, startPoint x: 677, startPoint y: 382, endPoint x: 298, endPoint y: 166, distance: 435.4
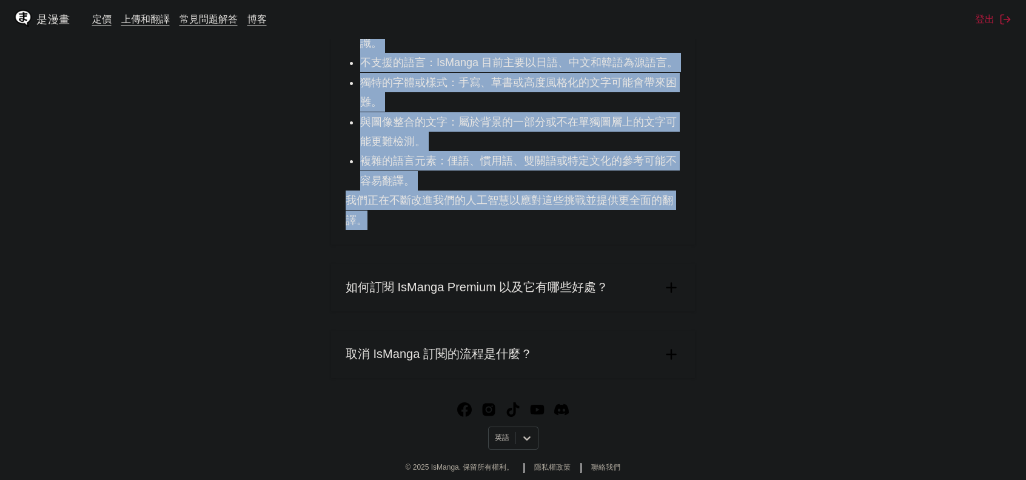
scroll to position [1196, 0]
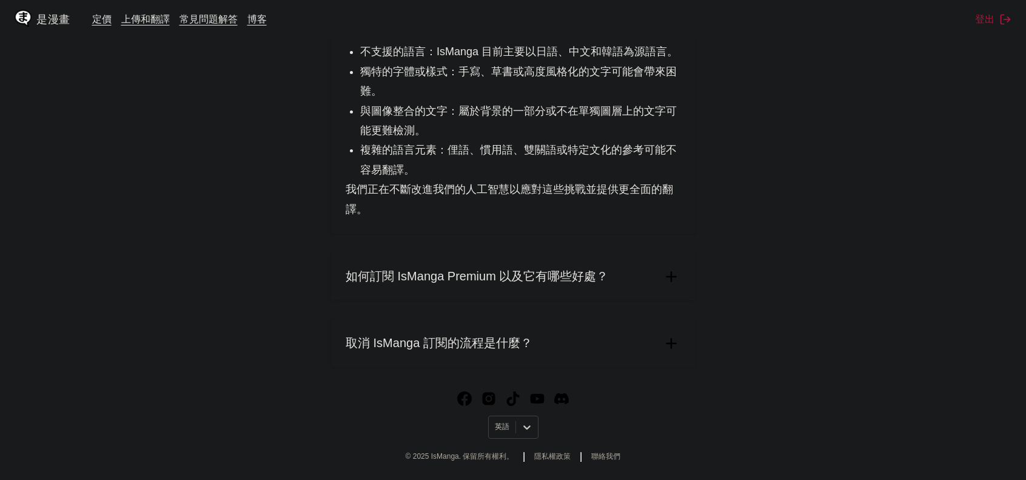
click at [486, 298] on summary "如何訂閱 IsManga Premium 以及它有哪些好處？" at bounding box center [513, 276] width 364 height 47
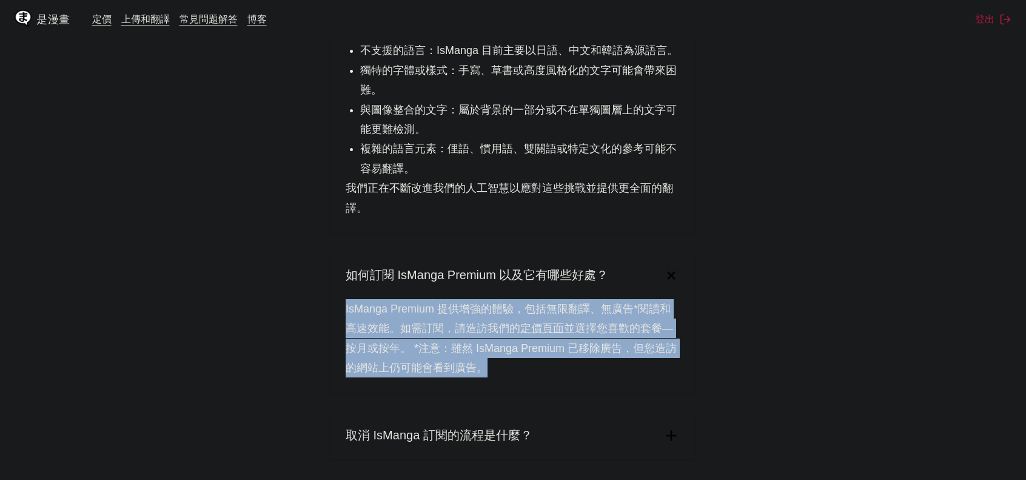
drag, startPoint x: 596, startPoint y: 369, endPoint x: 341, endPoint y: 311, distance: 261.2
click at [342, 311] on div "IsManga Premium 提供增強的體驗，包括無限翻譯、無廣告*閱讀和高速效能。如需訂閱，請造訪我們的 定價頁面 並選擇您喜歡的套餐—按月或按年。 *注…" at bounding box center [513, 345] width 364 height 93
click at [341, 311] on div "IsManga Premium 提供增強的體驗，包括無限翻譯、無廣告*閱讀和高速效能。如需訂閱，請造訪我們的 定價頁面 並選擇您喜歡的套餐—按月或按年。 *注…" at bounding box center [513, 345] width 364 height 93
drag, startPoint x: 341, startPoint y: 311, endPoint x: 643, endPoint y: 358, distance: 305.1
click at [631, 363] on div "IsManga Premium 提供增強的體驗，包括無限翻譯、無廣告*閱讀和高速效能。如需訂閱，請造訪我們的 定價頁面 並選擇您喜歡的套餐—按月或按年。 *注…" at bounding box center [513, 345] width 364 height 93
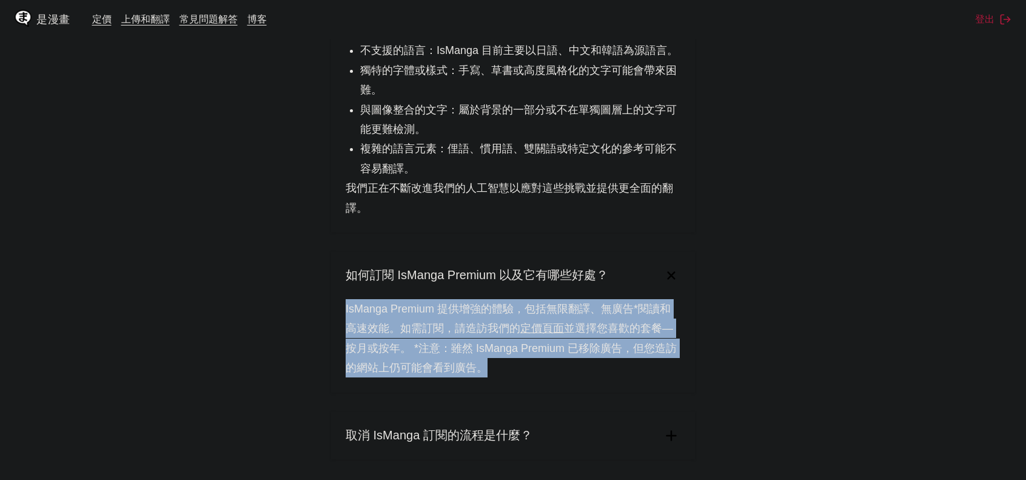
click at [652, 365] on div "IsManga Premium 提供增強的體驗，包括無限翻譯、無廣告*閱讀和高速效能。如需訂閱，請造訪我們的 定價頁面 並選擇您喜歡的套餐—按月或按年。 *注…" at bounding box center [513, 345] width 364 height 93
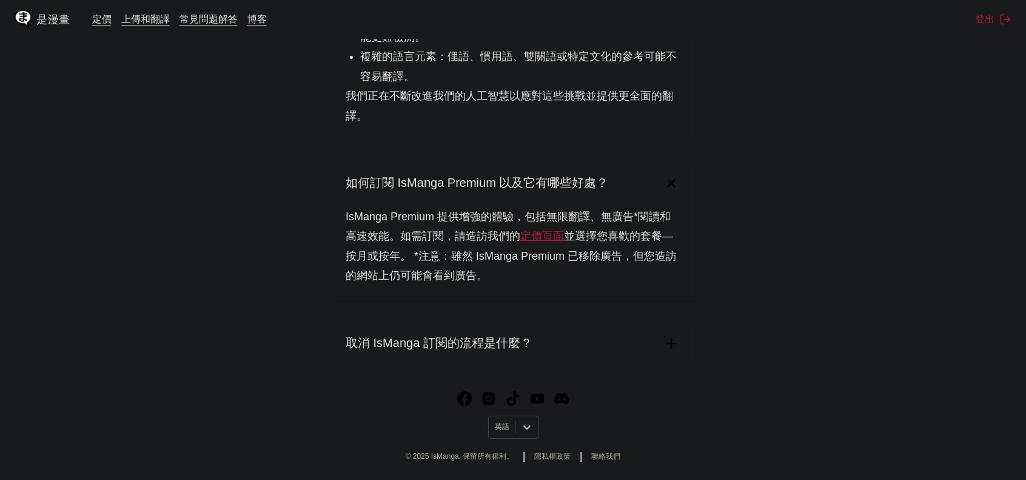
click at [608, 334] on summary "取消 IsManga 訂閱的流程是什麼？" at bounding box center [513, 343] width 364 height 47
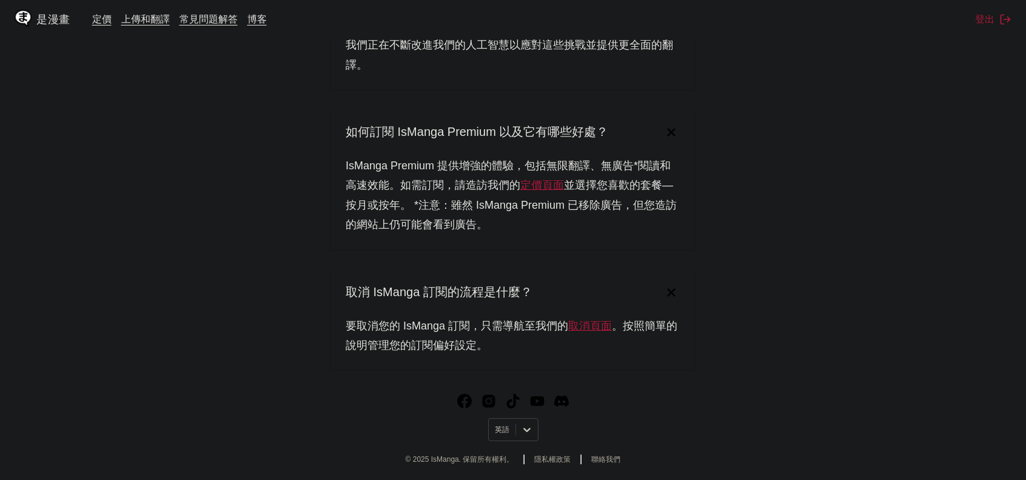
scroll to position [1343, 0]
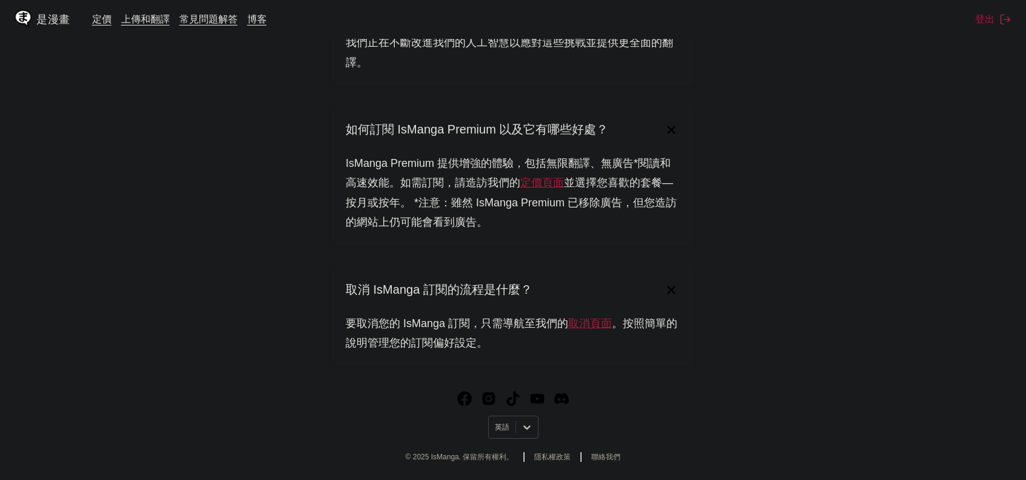
click at [594, 325] on font "取消頁面" at bounding box center [590, 323] width 44 height 12
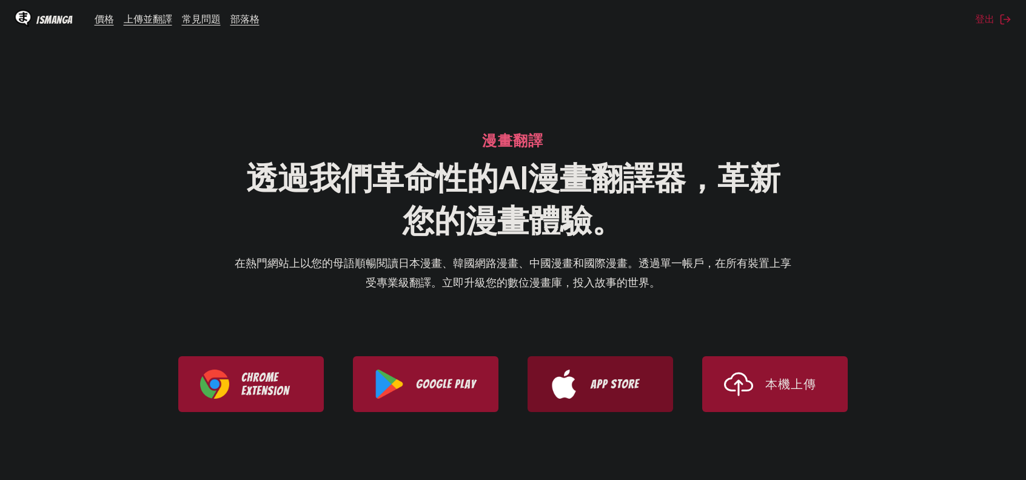
click at [606, 391] on p "App Store" at bounding box center [621, 383] width 61 height 13
